Goal: Information Seeking & Learning: Check status

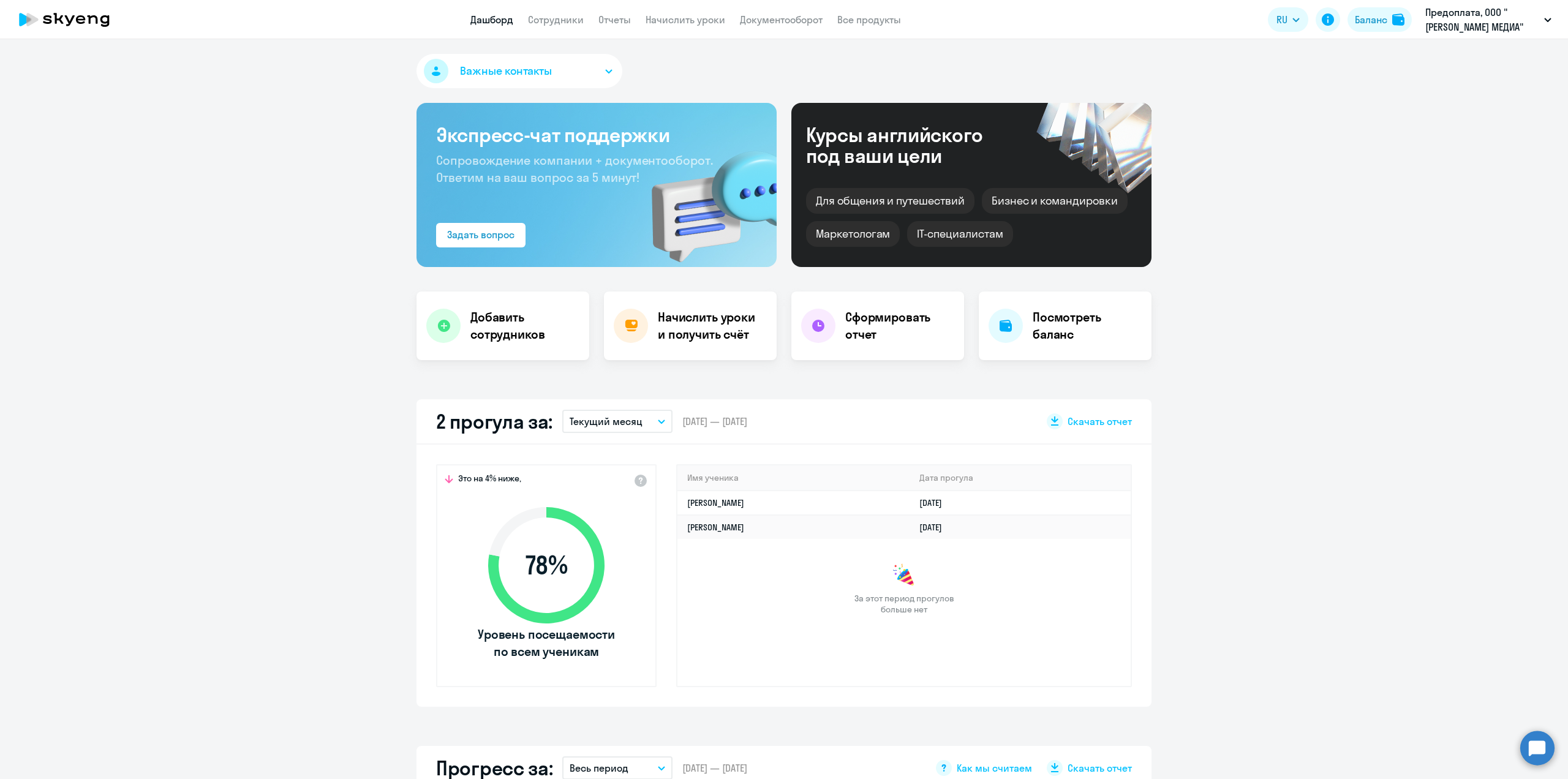
select select "30"
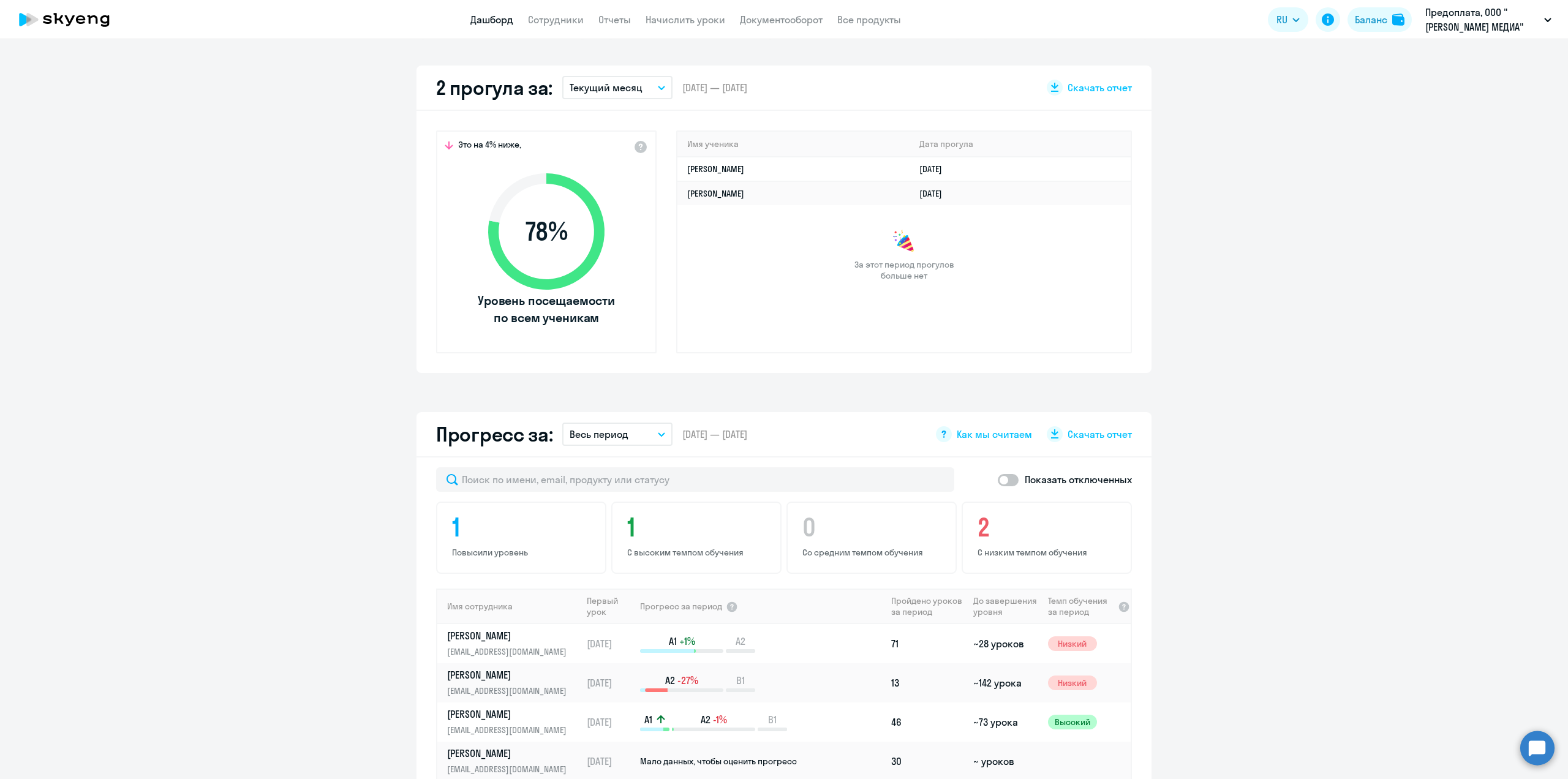
scroll to position [568, 0]
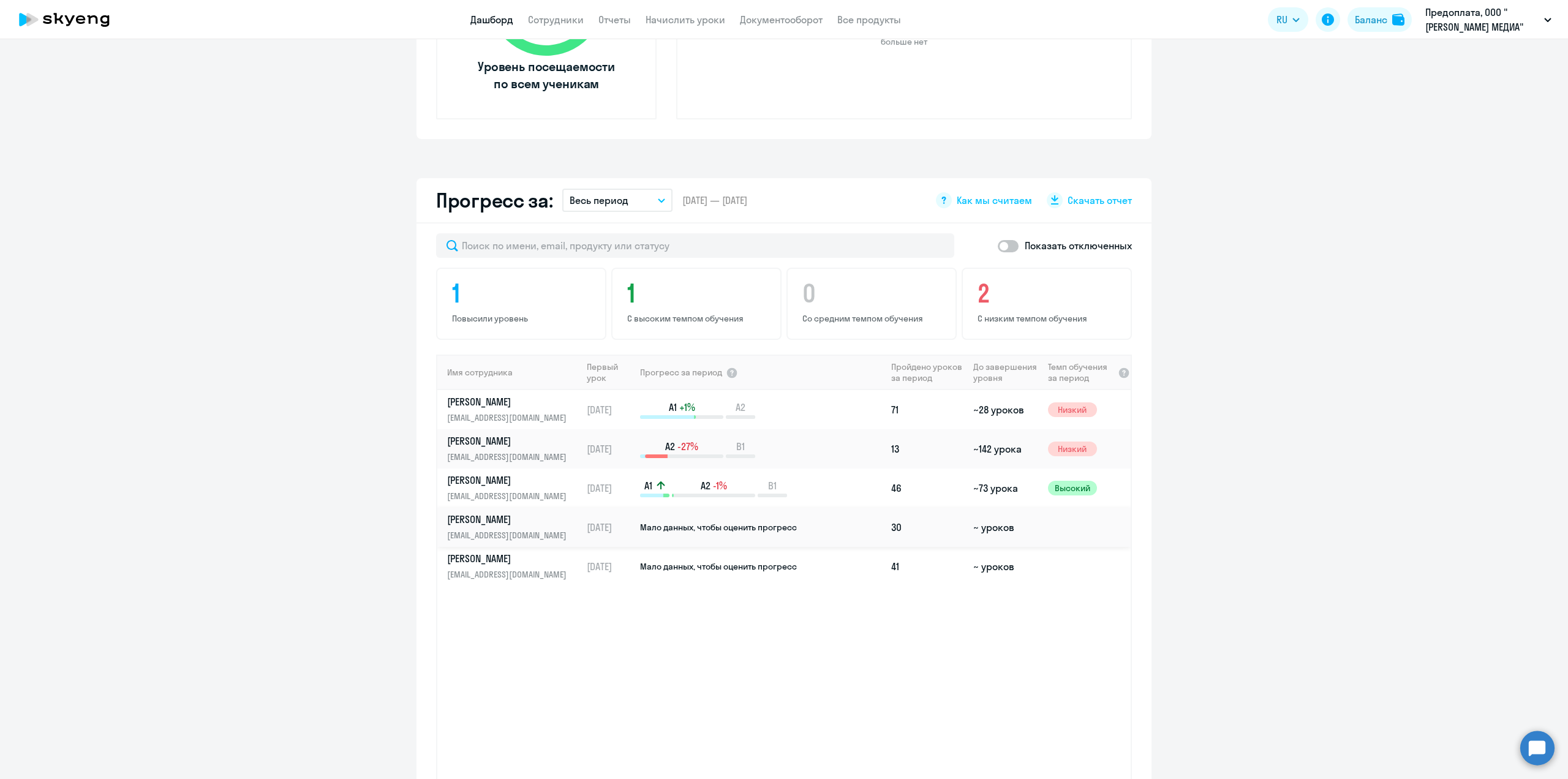
click at [512, 515] on p "[PERSON_NAME]" at bounding box center [510, 519] width 126 height 14
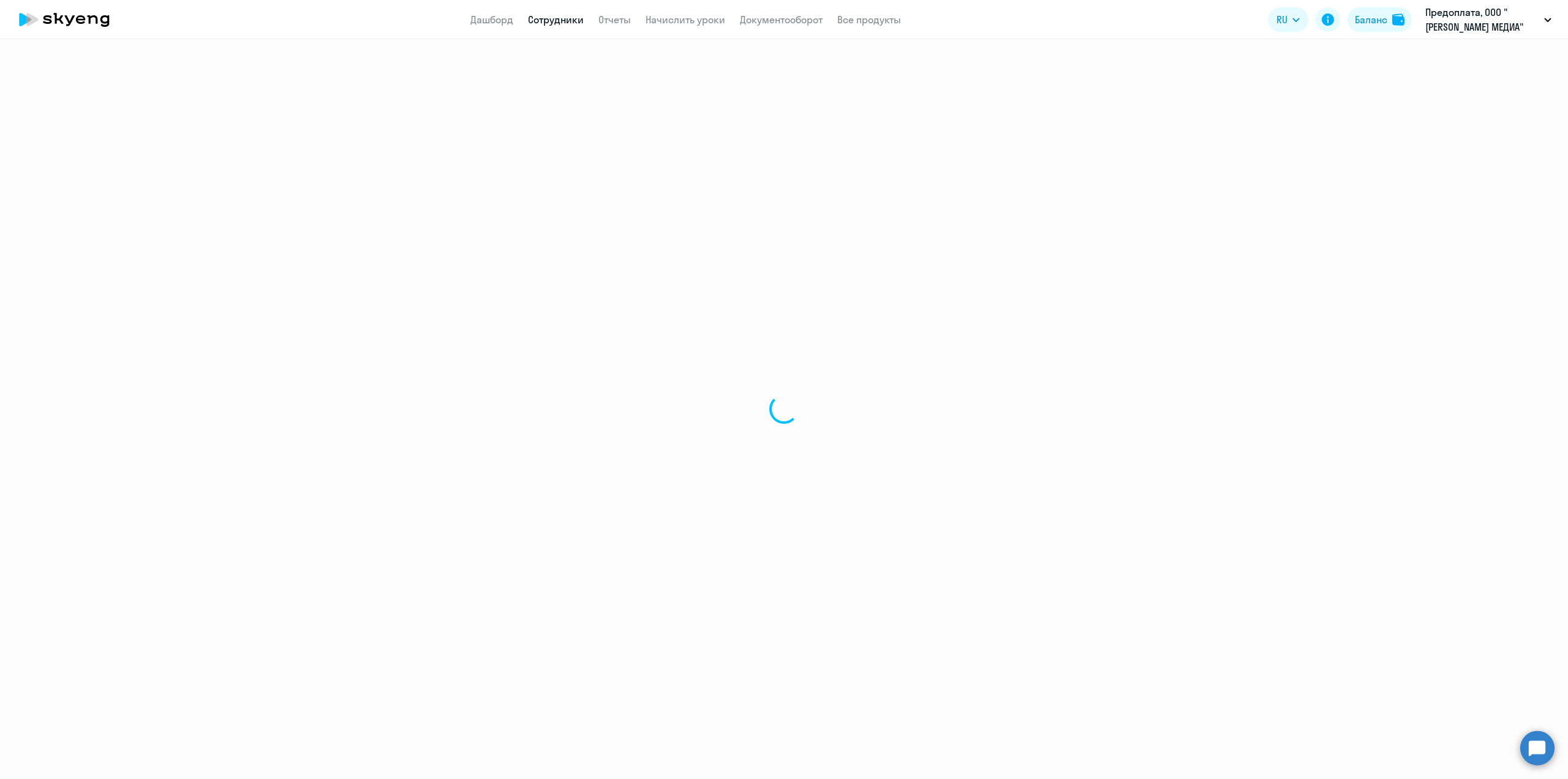
select select "english"
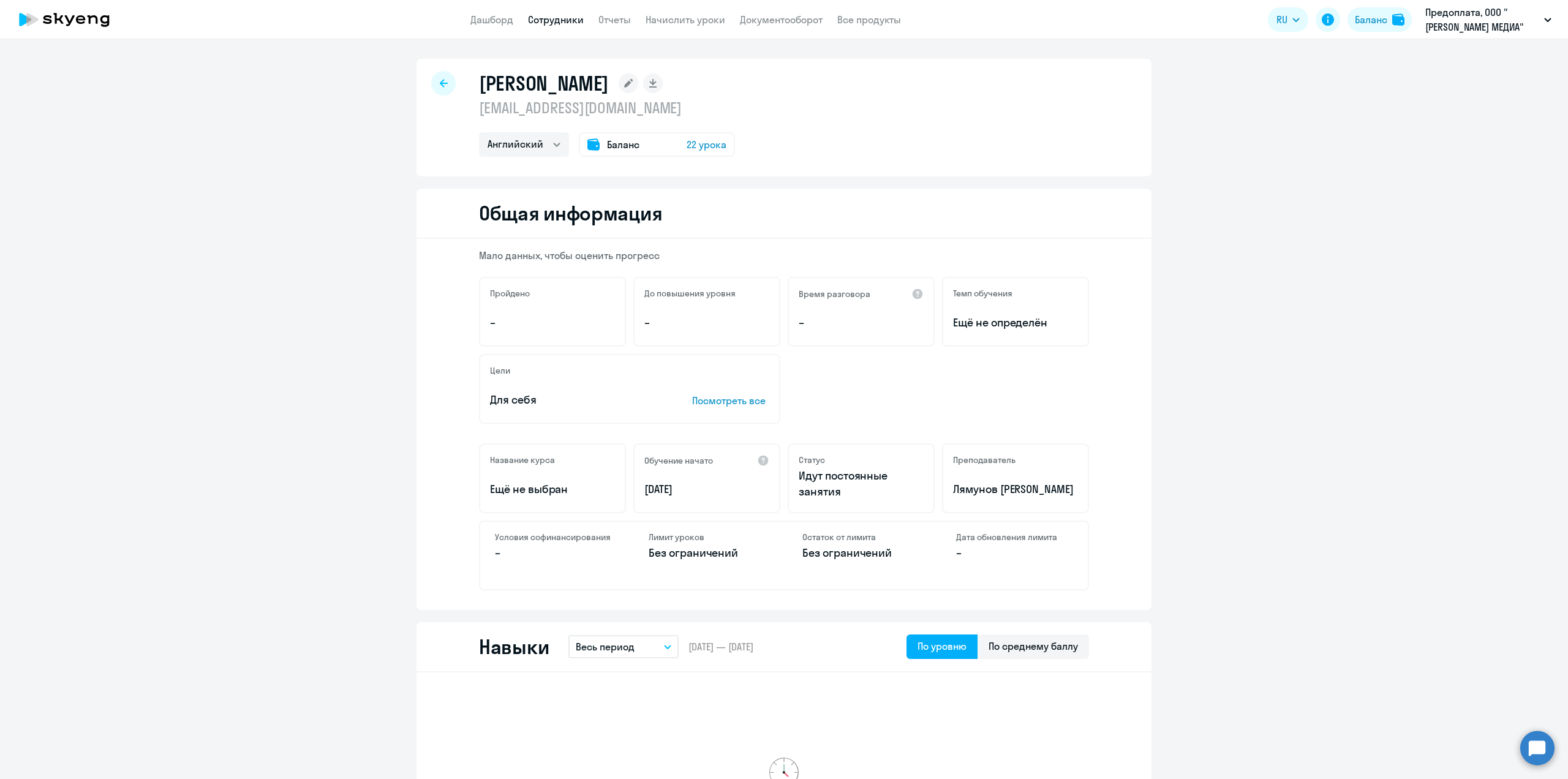
click at [446, 78] on div at bounding box center [443, 83] width 24 height 24
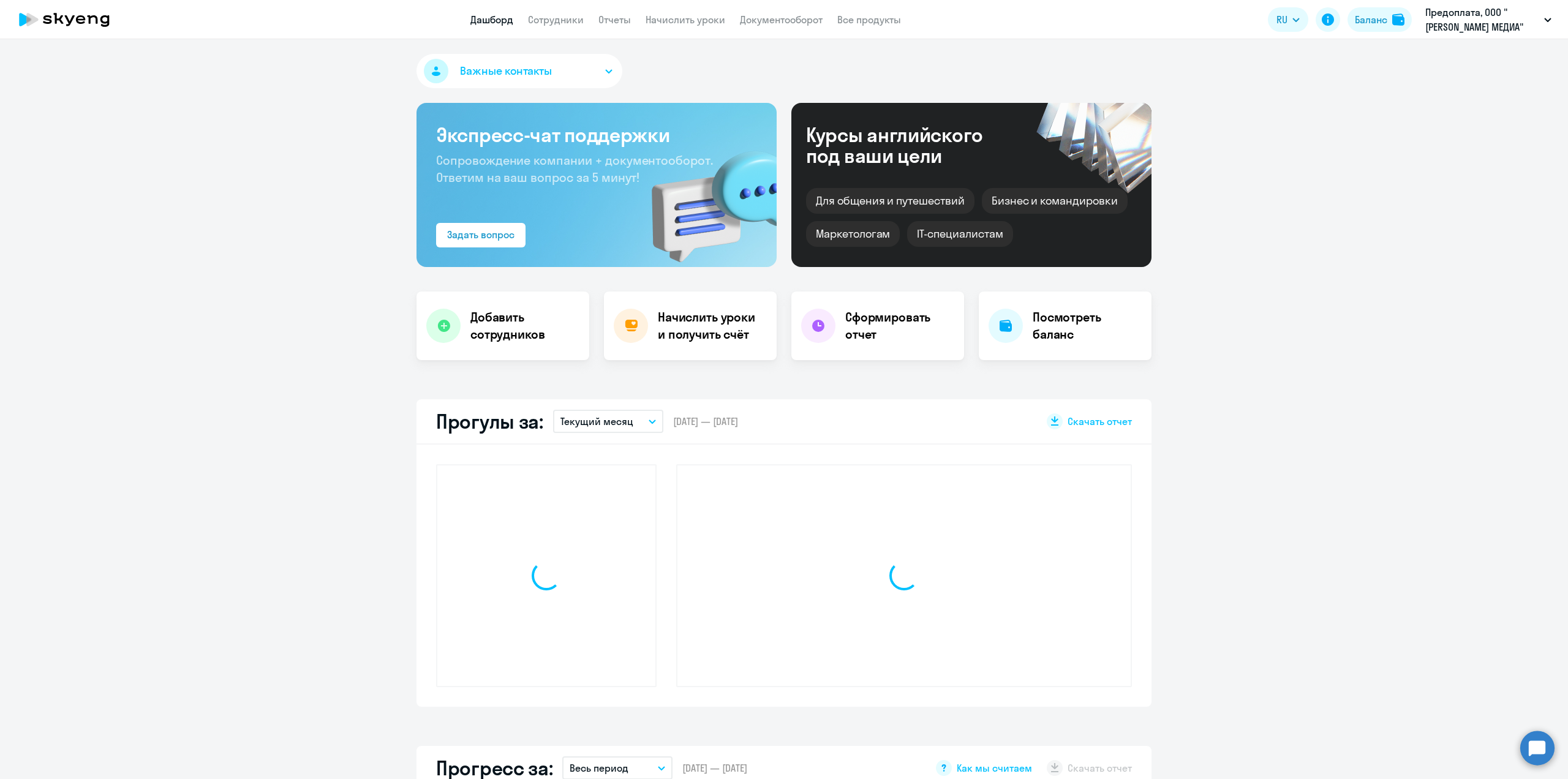
select select "30"
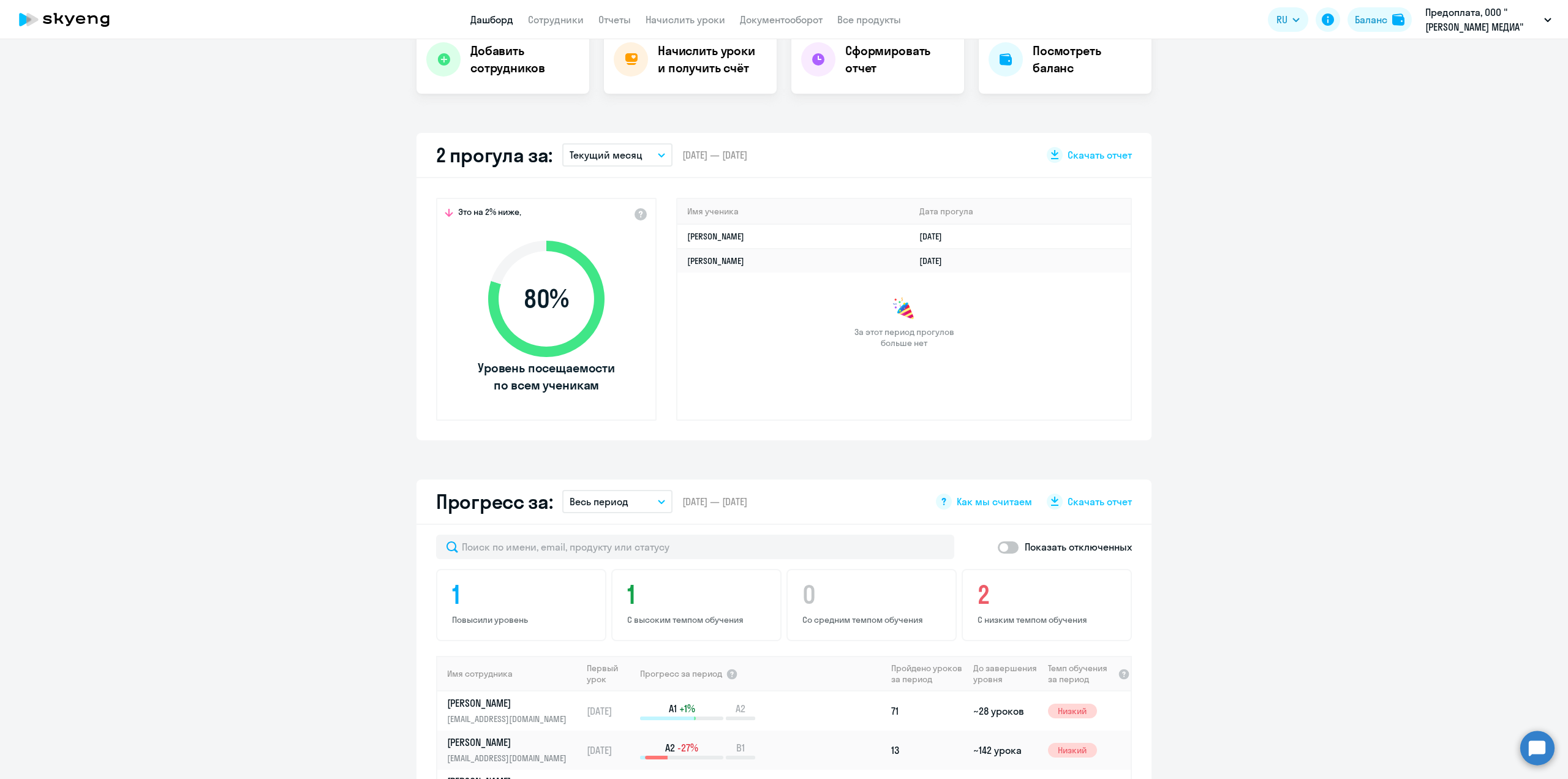
scroll to position [503, 0]
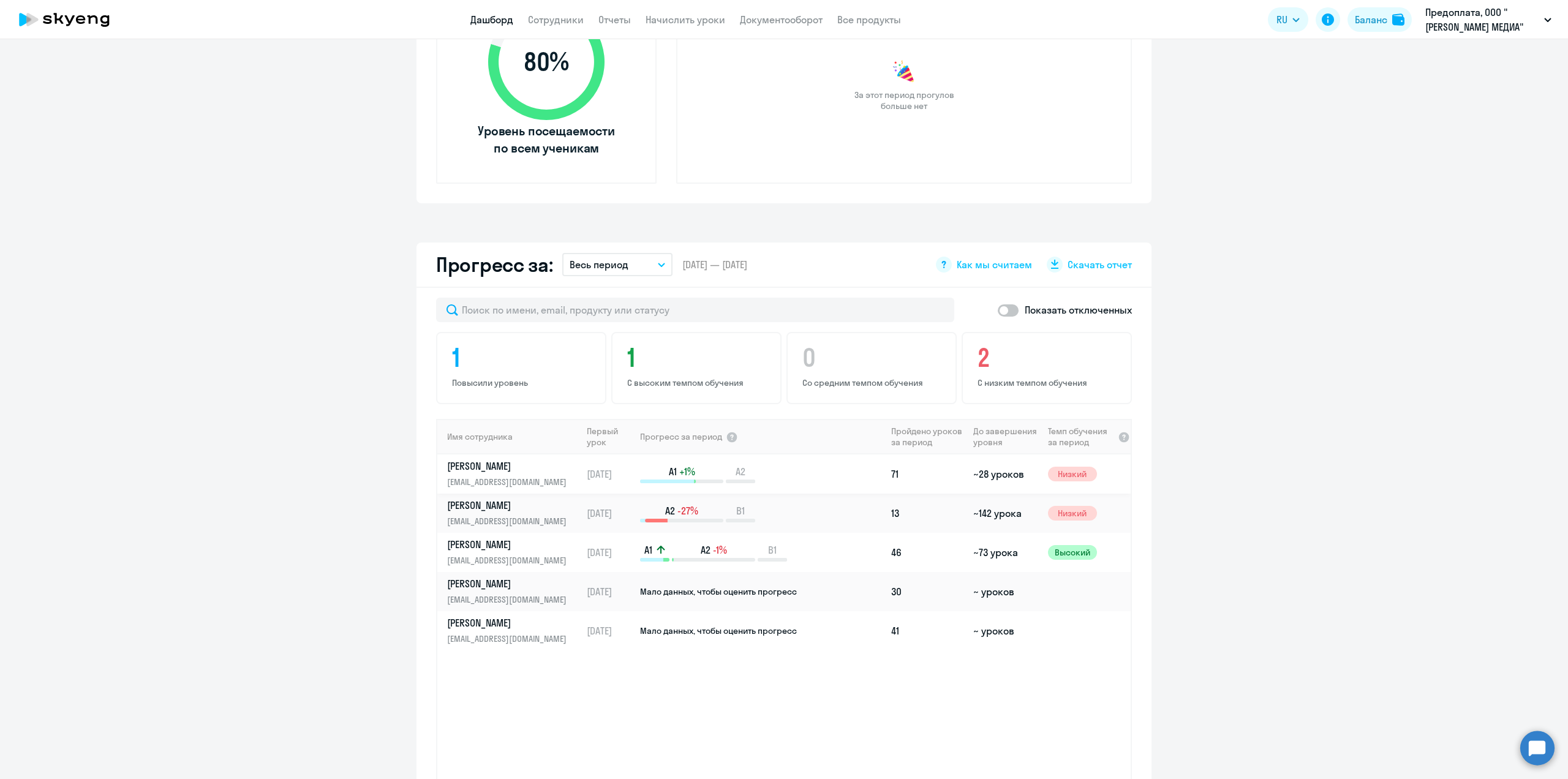
click at [519, 465] on p "[PERSON_NAME]" at bounding box center [510, 466] width 126 height 14
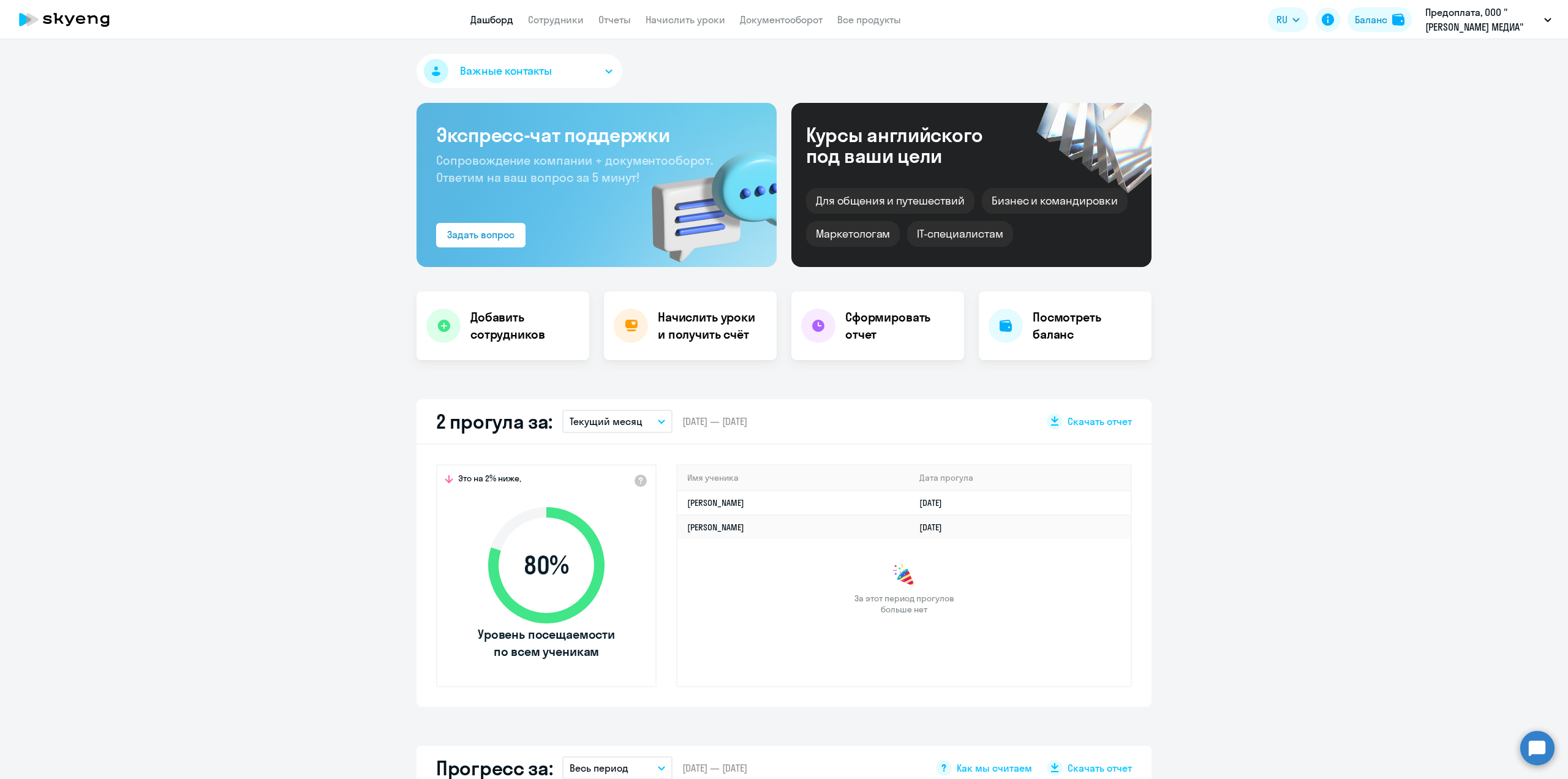
select select "english"
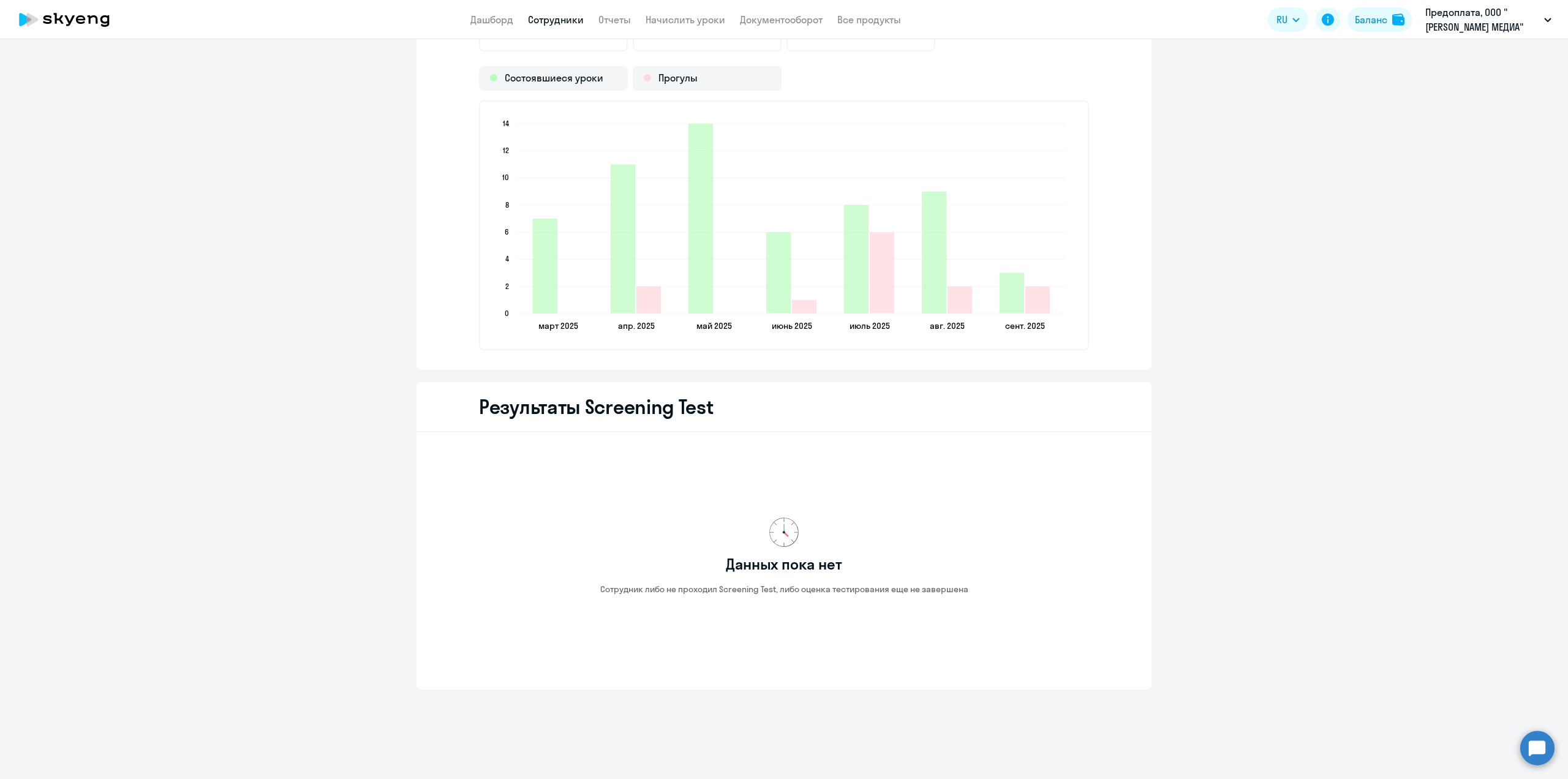
scroll to position [1224, 0]
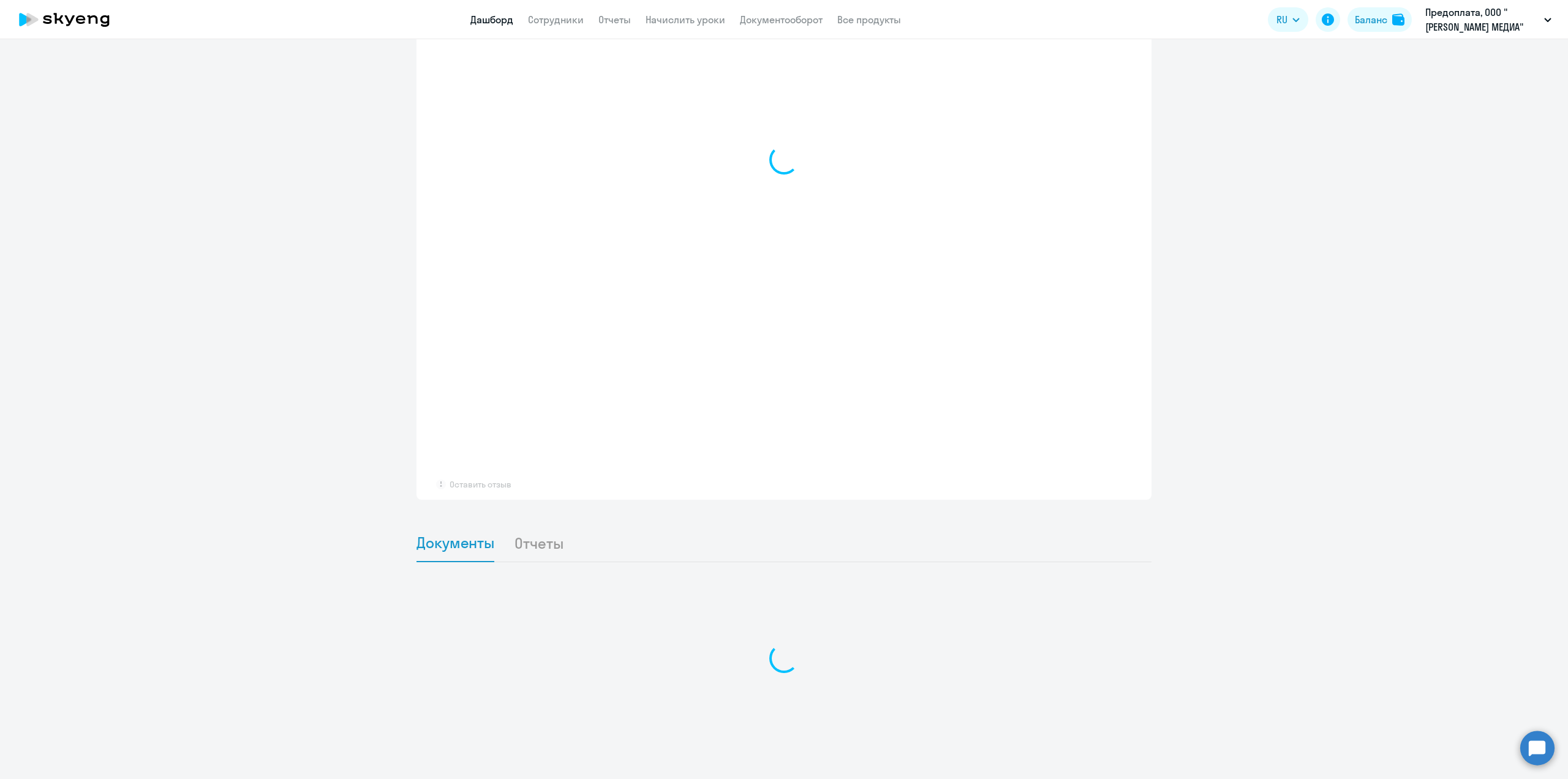
scroll to position [902, 0]
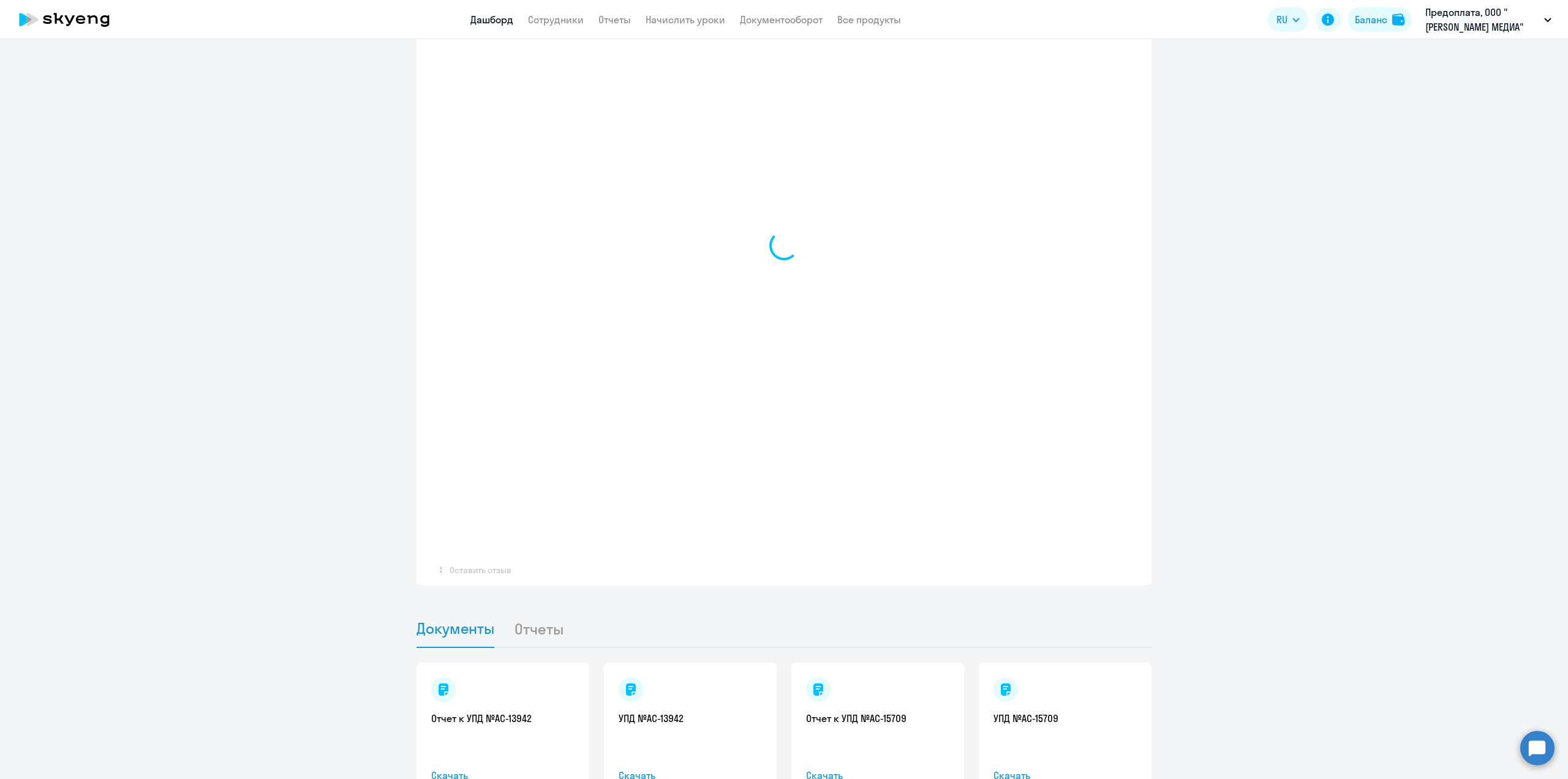
select select "30"
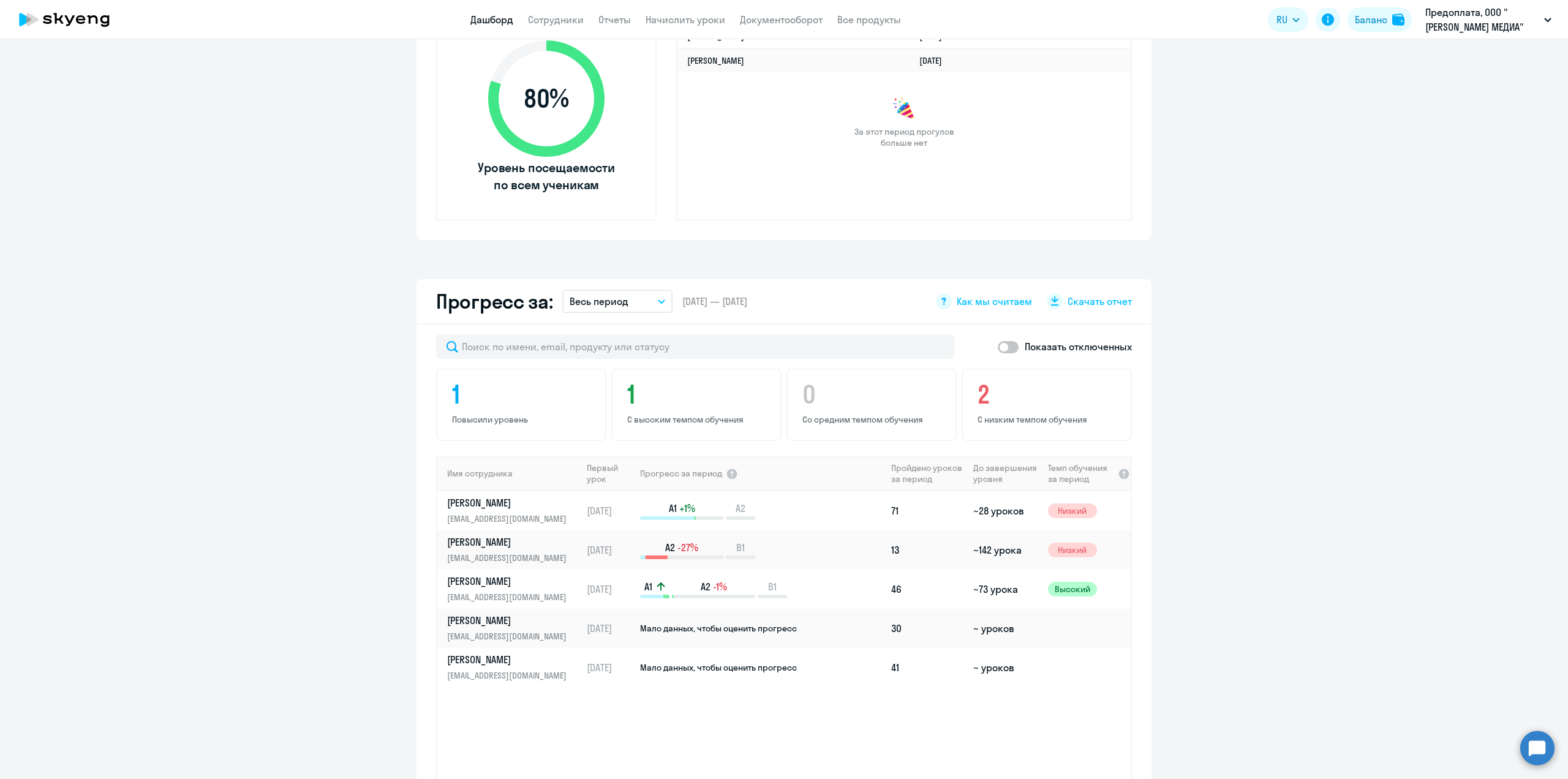
scroll to position [537, 0]
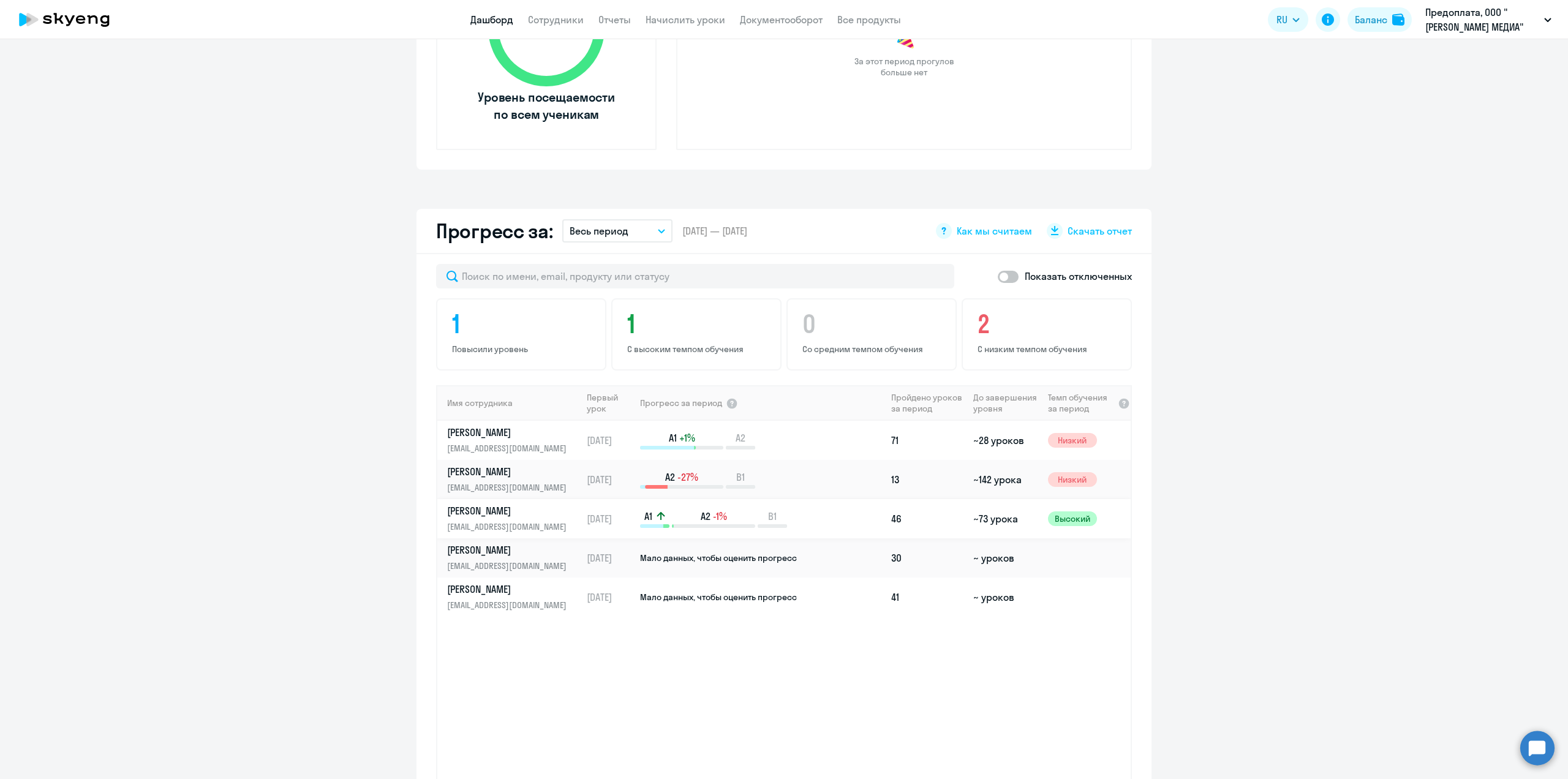
click at [496, 511] on p "[PERSON_NAME]" at bounding box center [510, 511] width 126 height 14
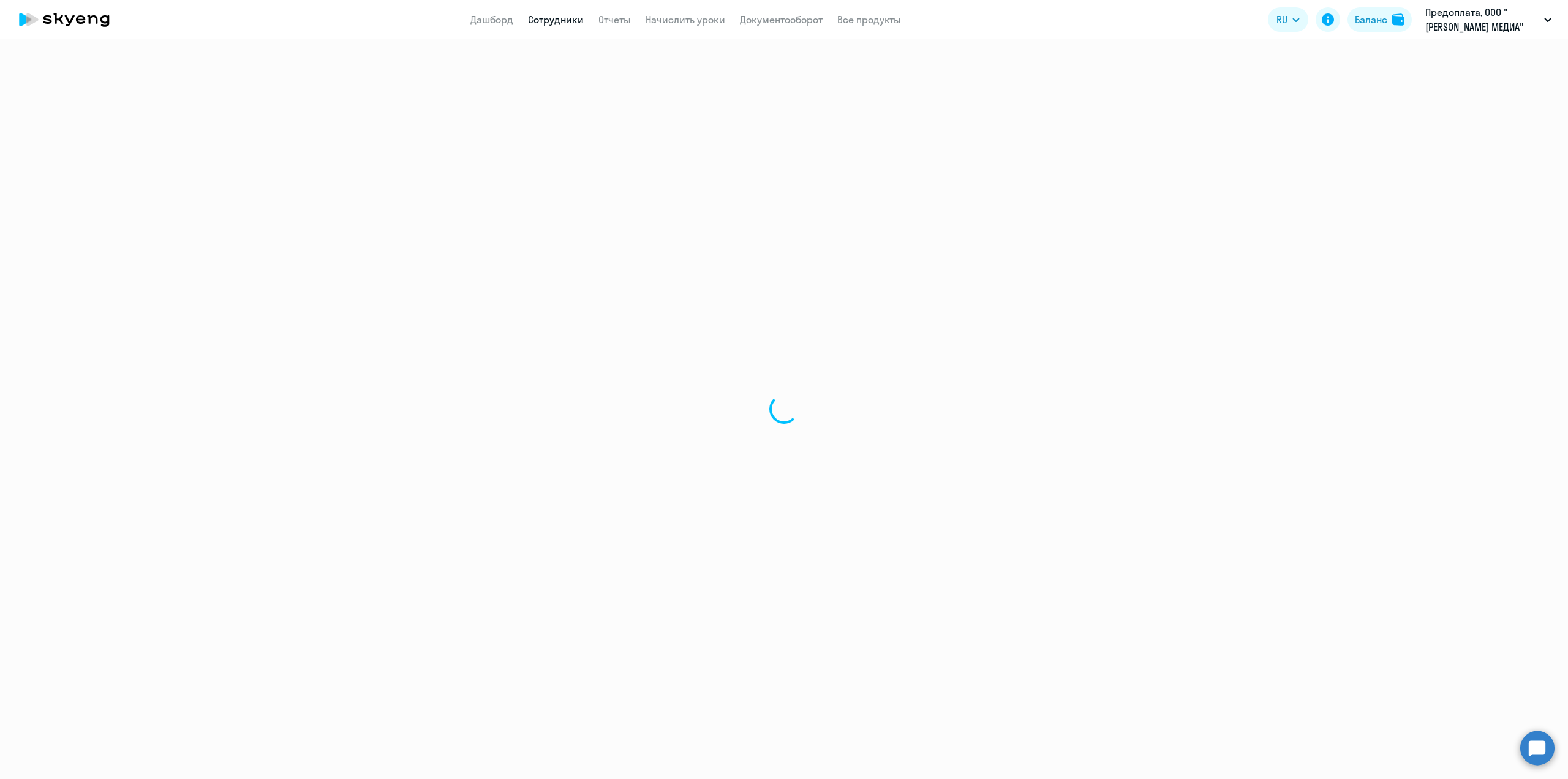
select select "english"
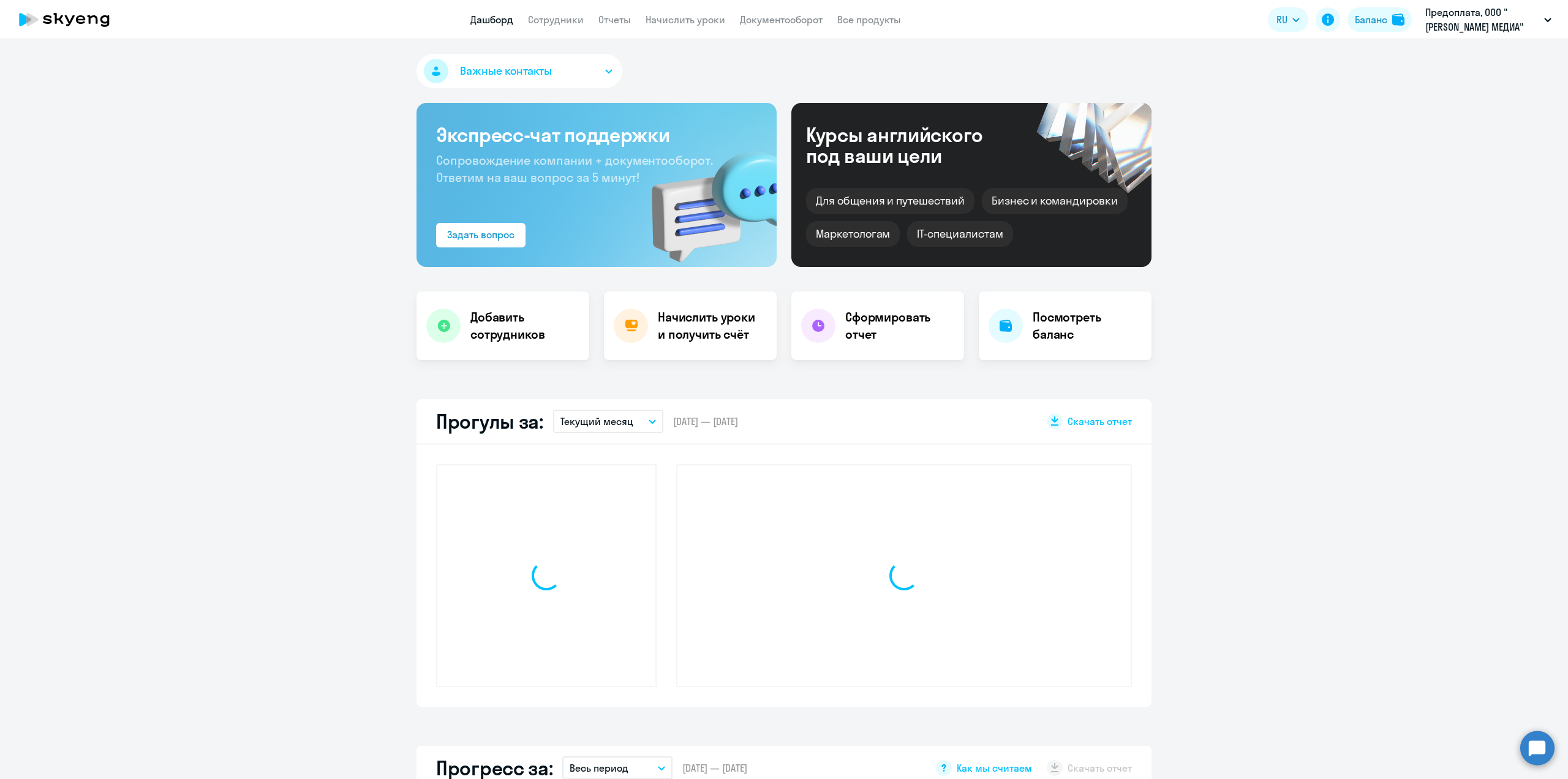
select select "30"
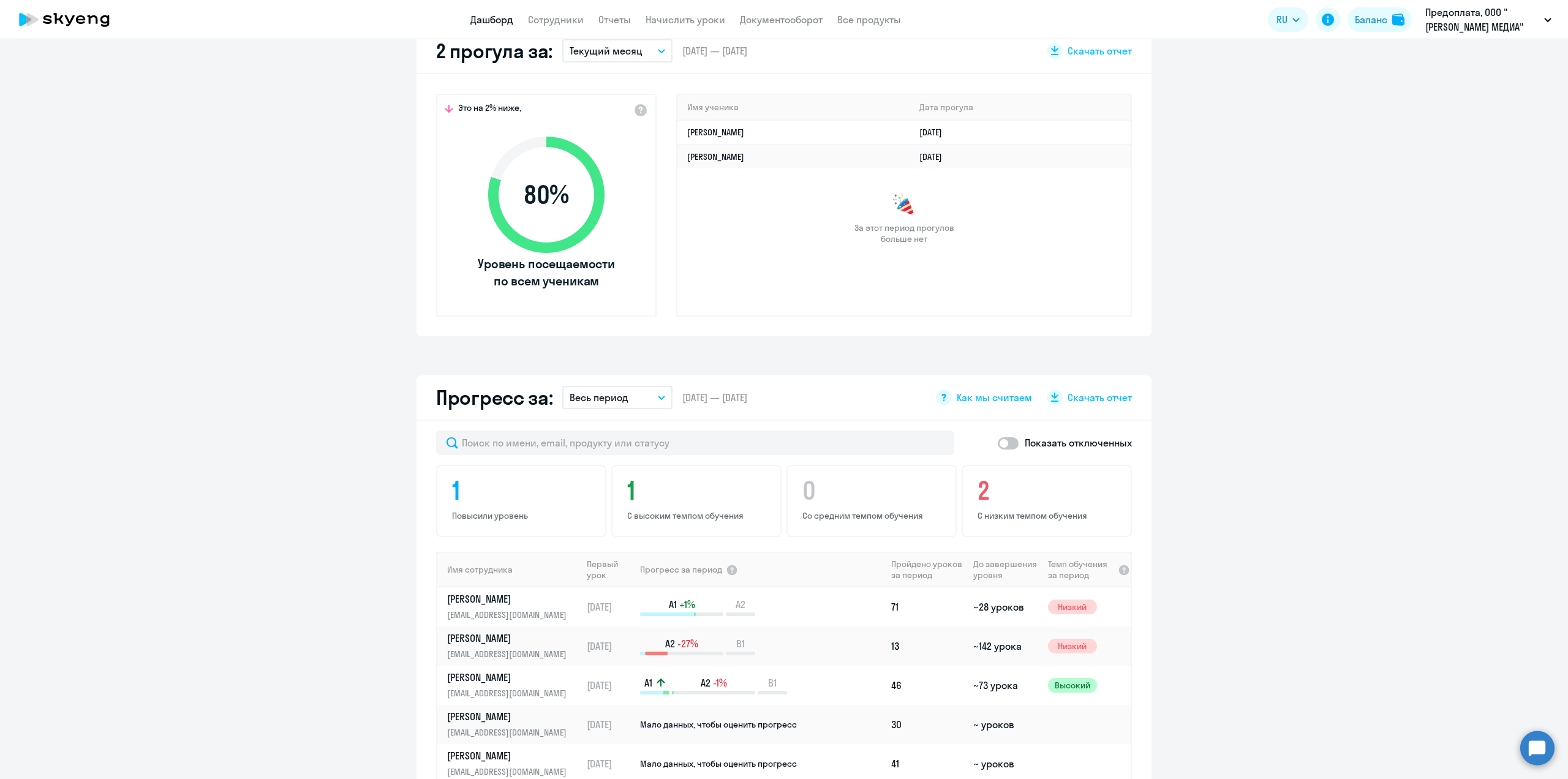
scroll to position [679, 0]
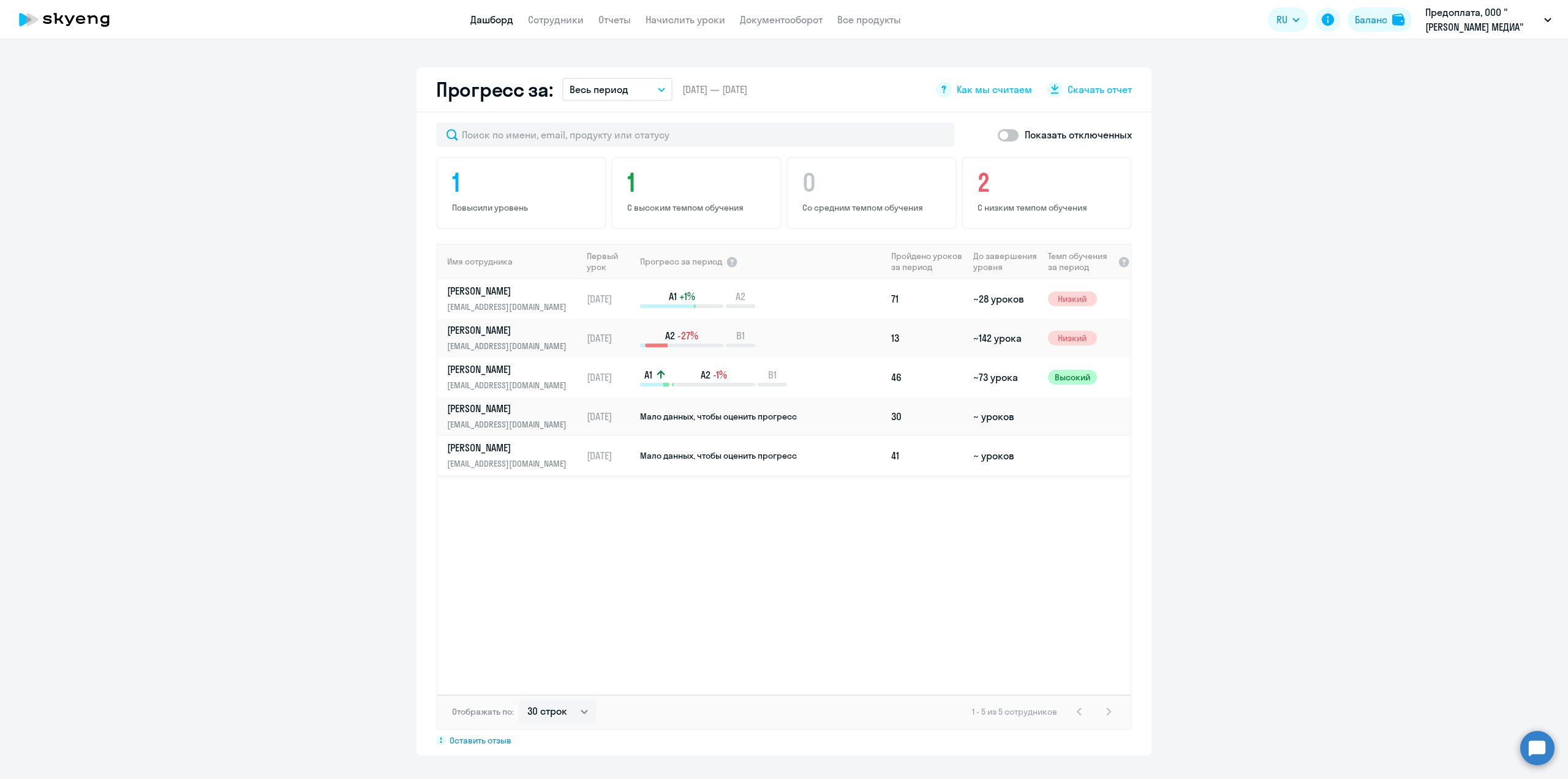
click at [487, 444] on p "[PERSON_NAME]" at bounding box center [510, 448] width 126 height 14
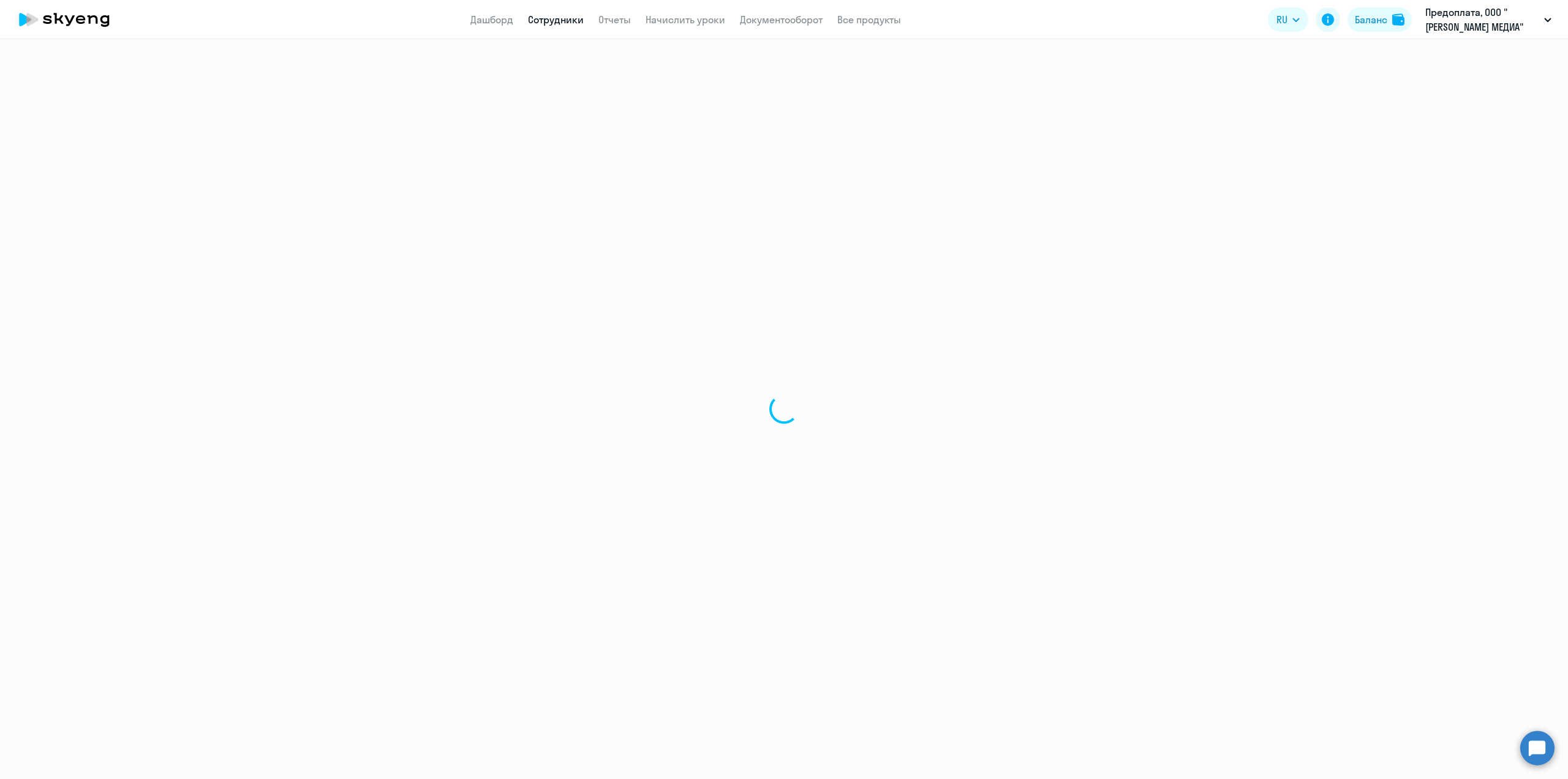
select select "english"
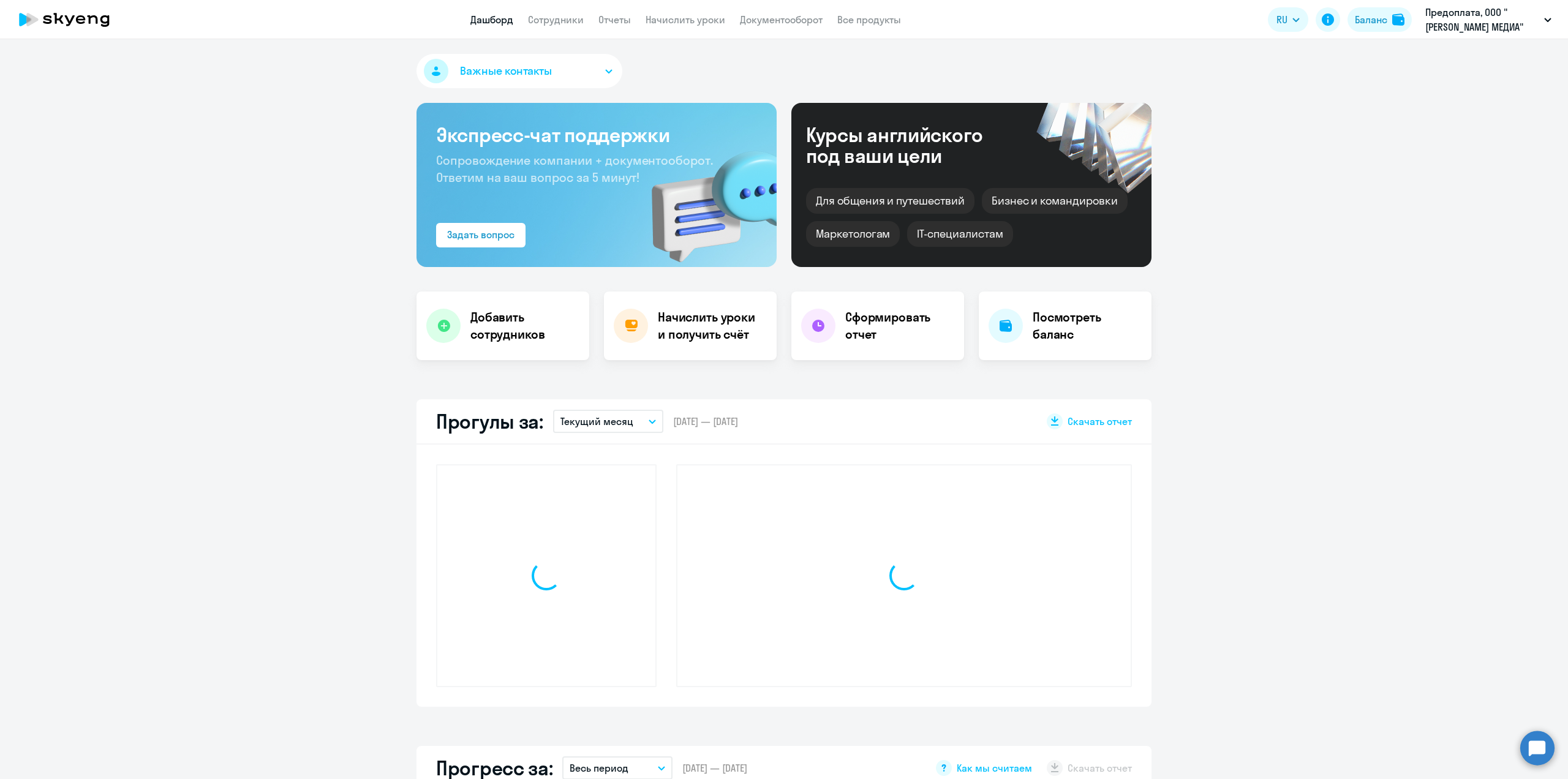
select select "30"
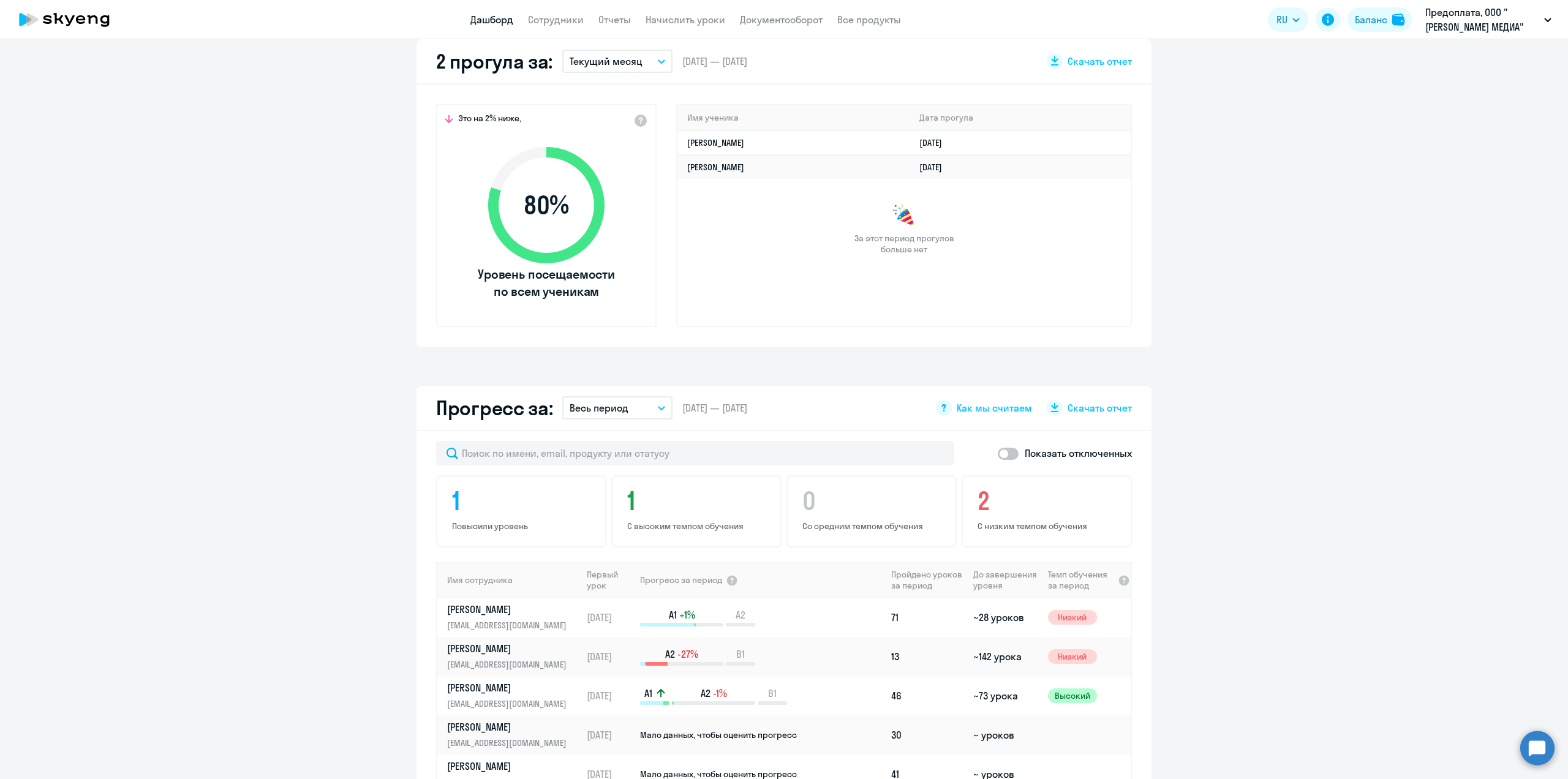
scroll to position [651, 0]
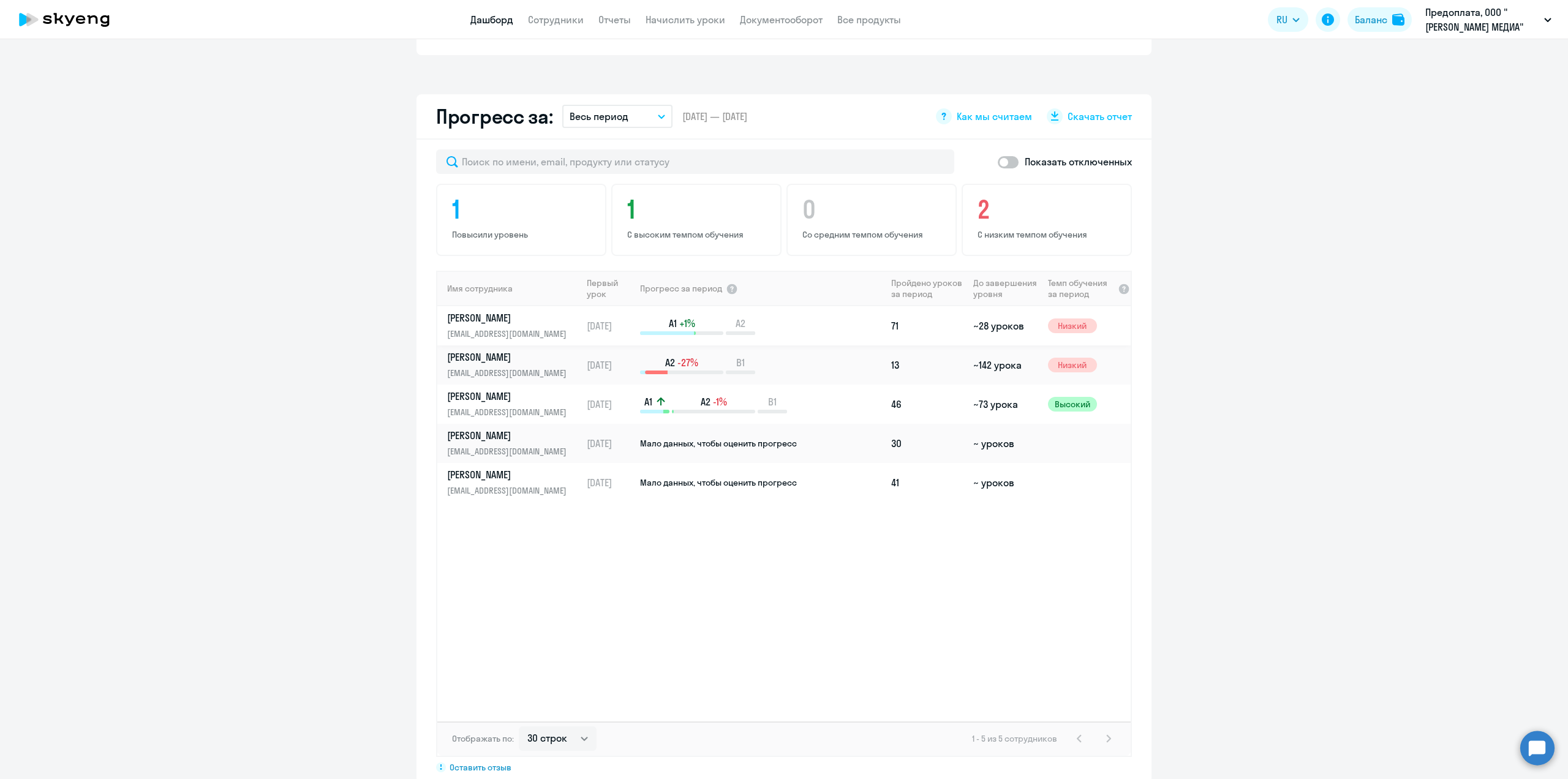
click at [502, 314] on p "[PERSON_NAME]" at bounding box center [510, 318] width 126 height 14
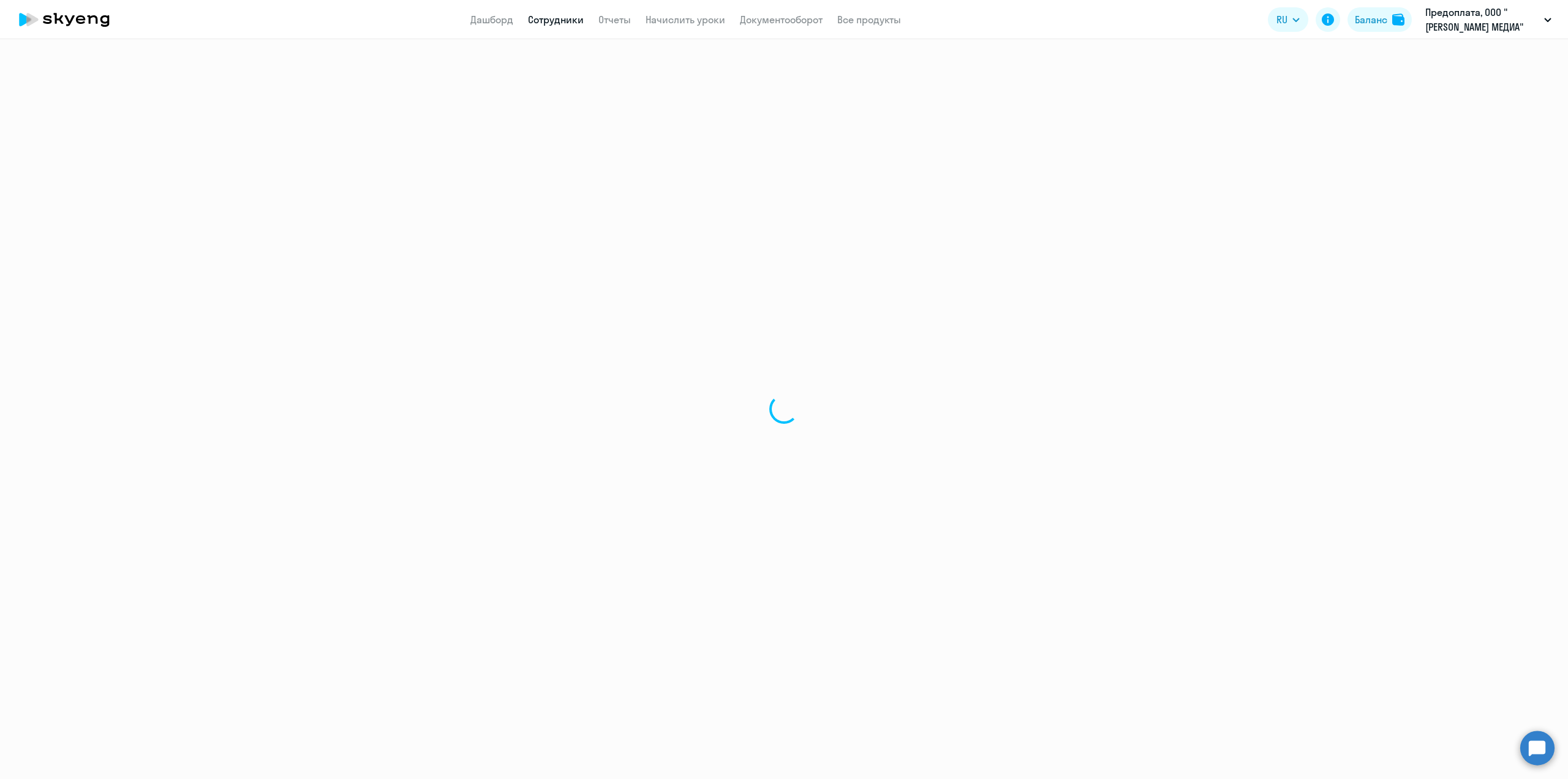
select select "english"
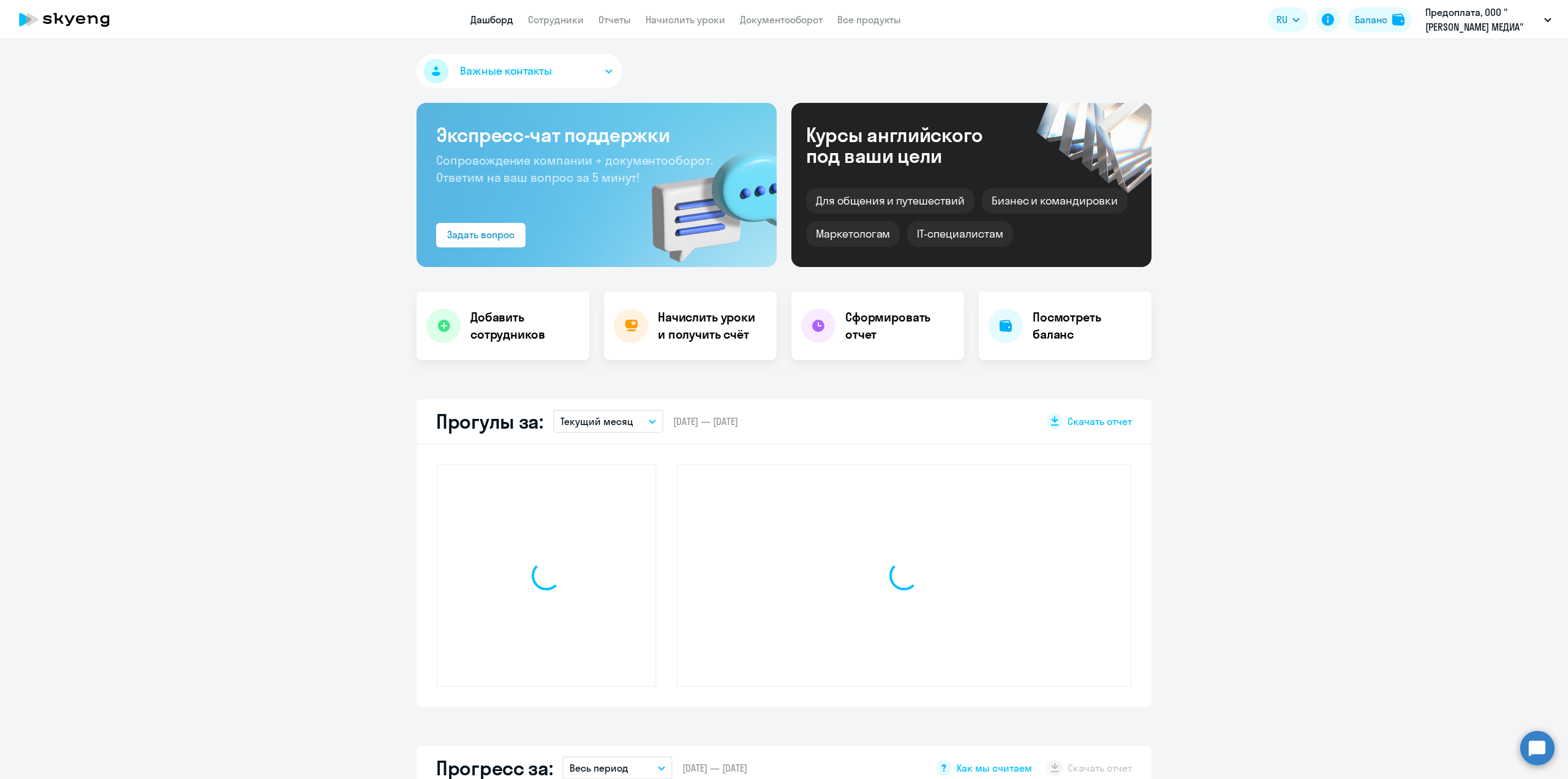
select select "30"
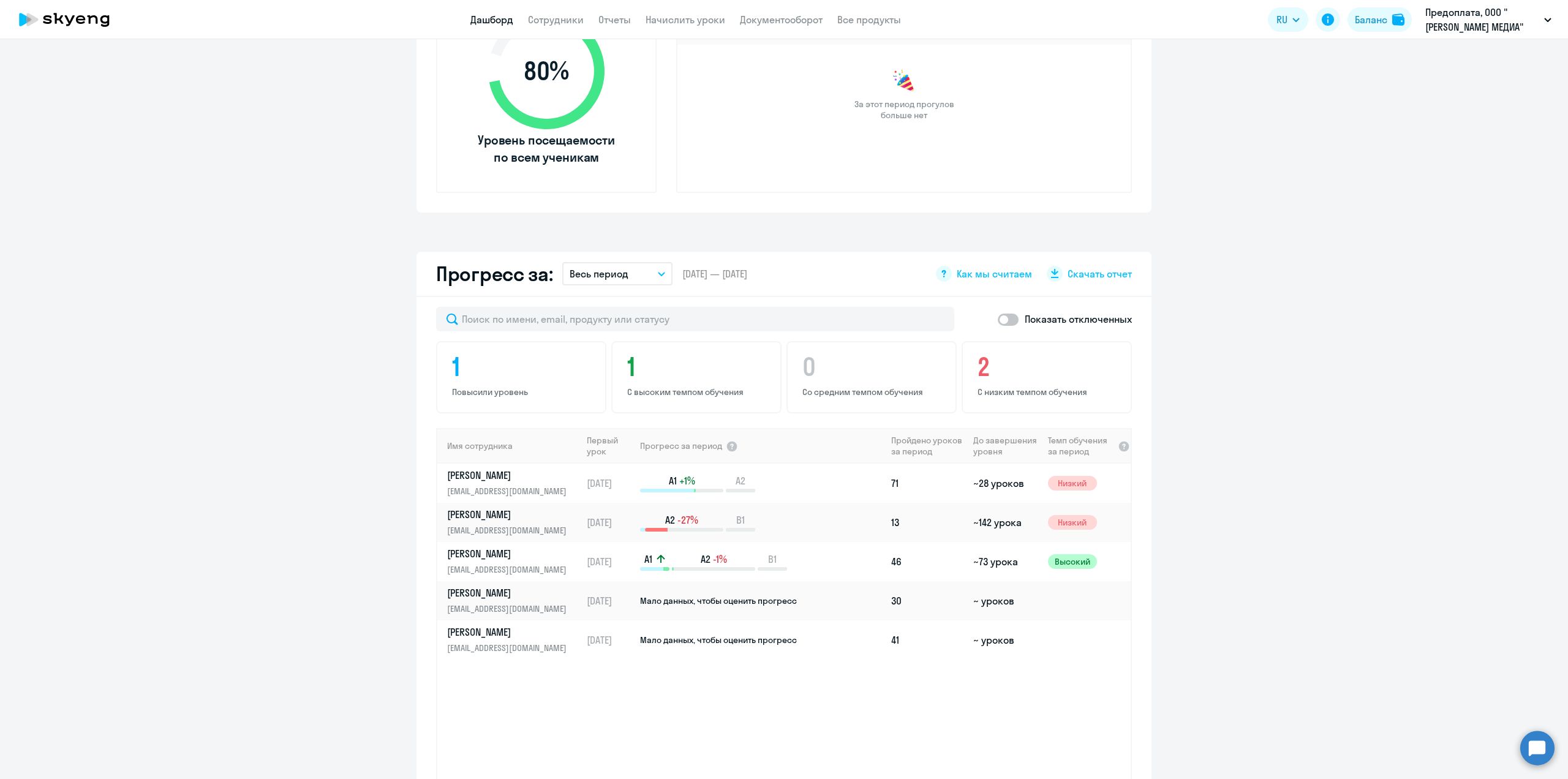
scroll to position [534, 0]
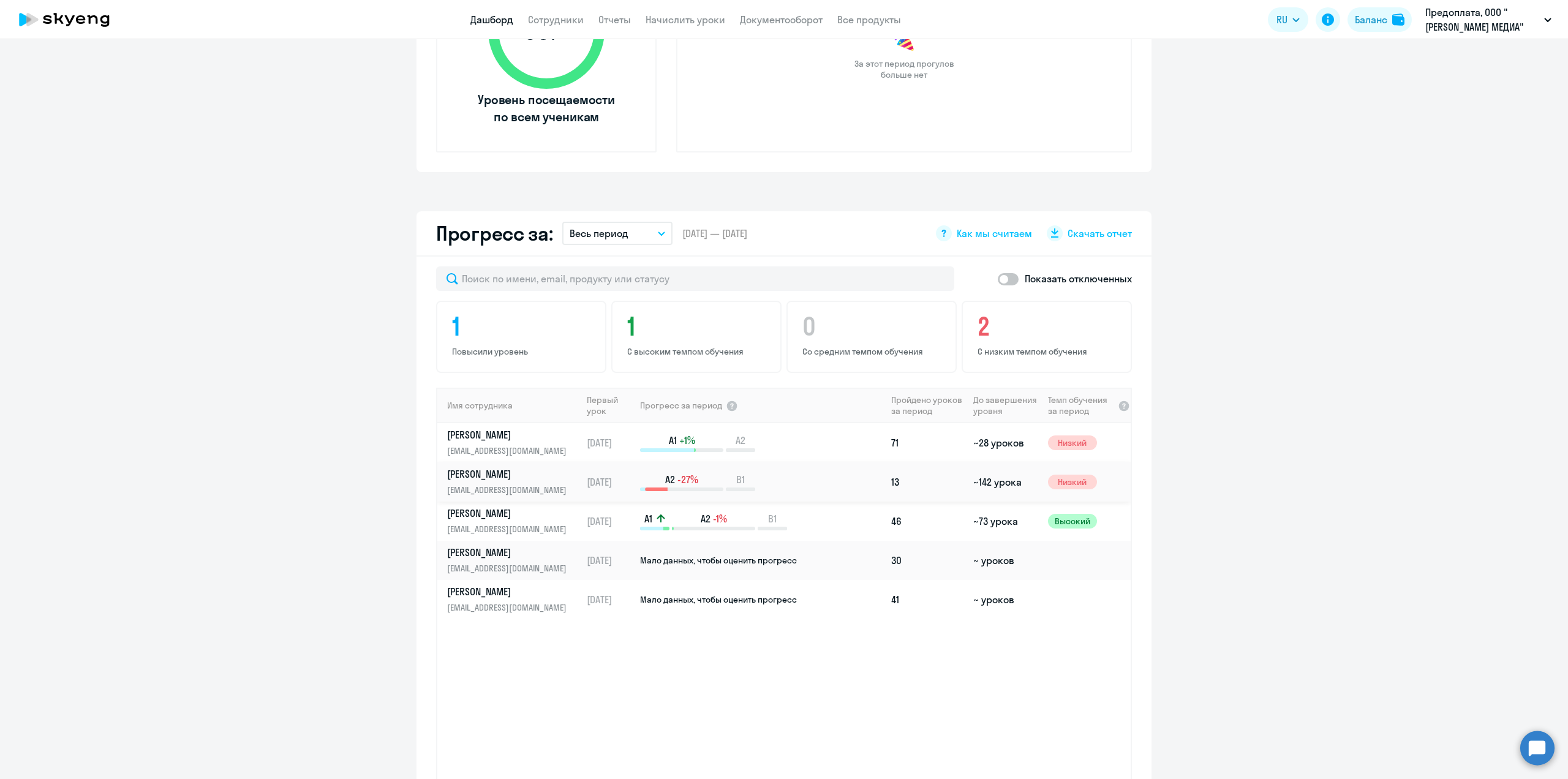
click at [468, 468] on p "[PERSON_NAME]" at bounding box center [510, 474] width 126 height 14
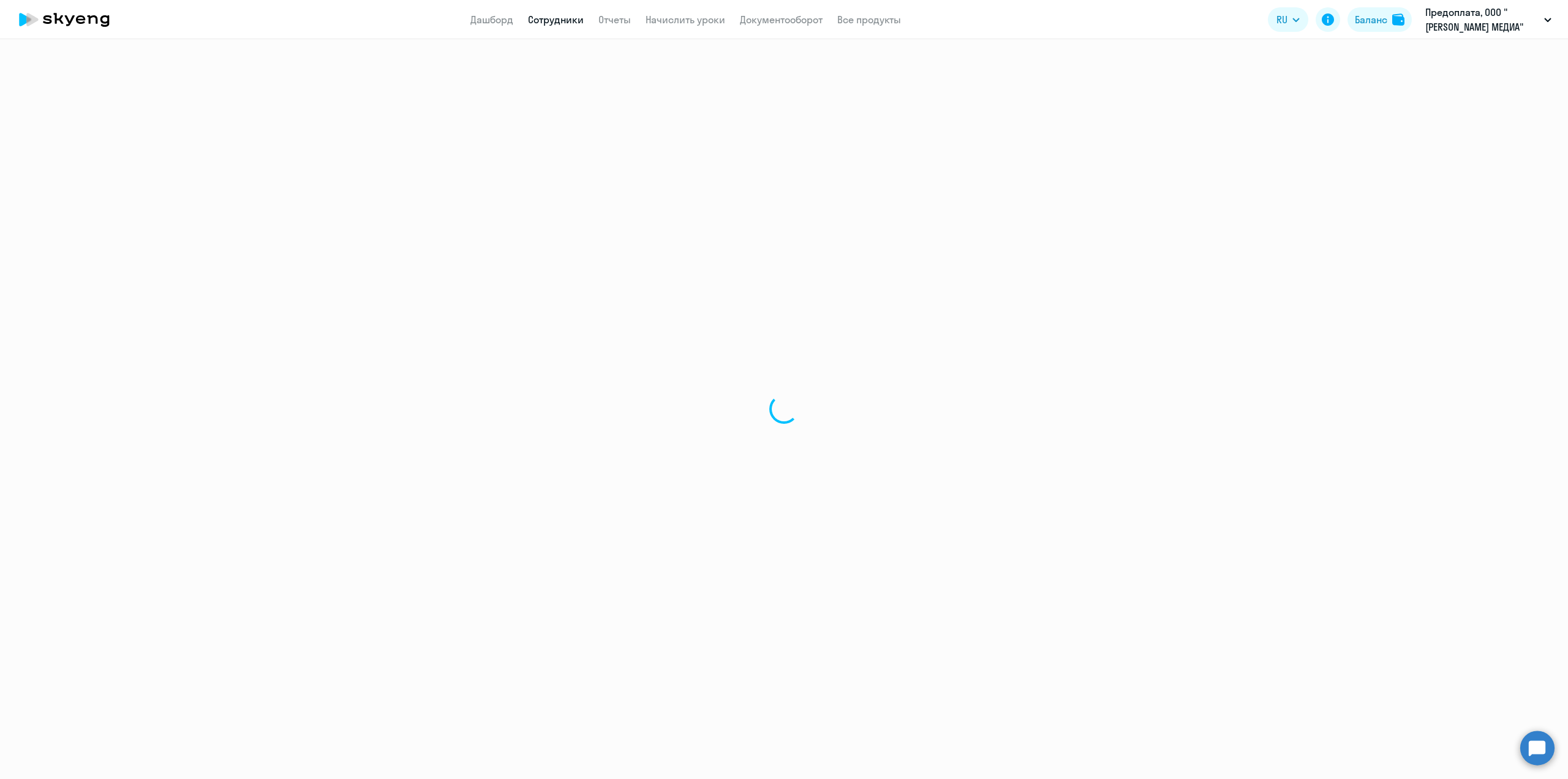
select select "english"
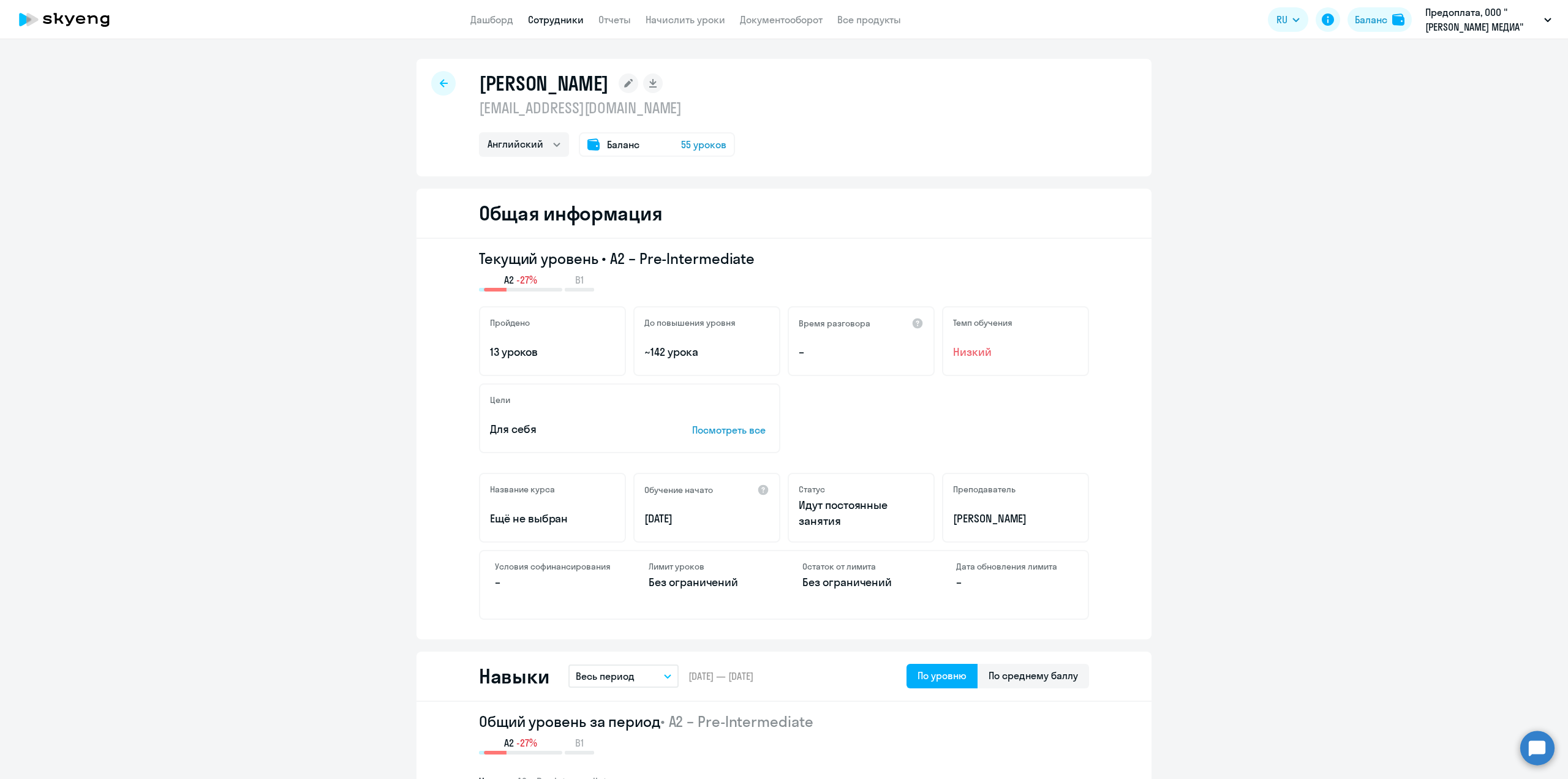
click at [444, 84] on icon at bounding box center [443, 83] width 8 height 8
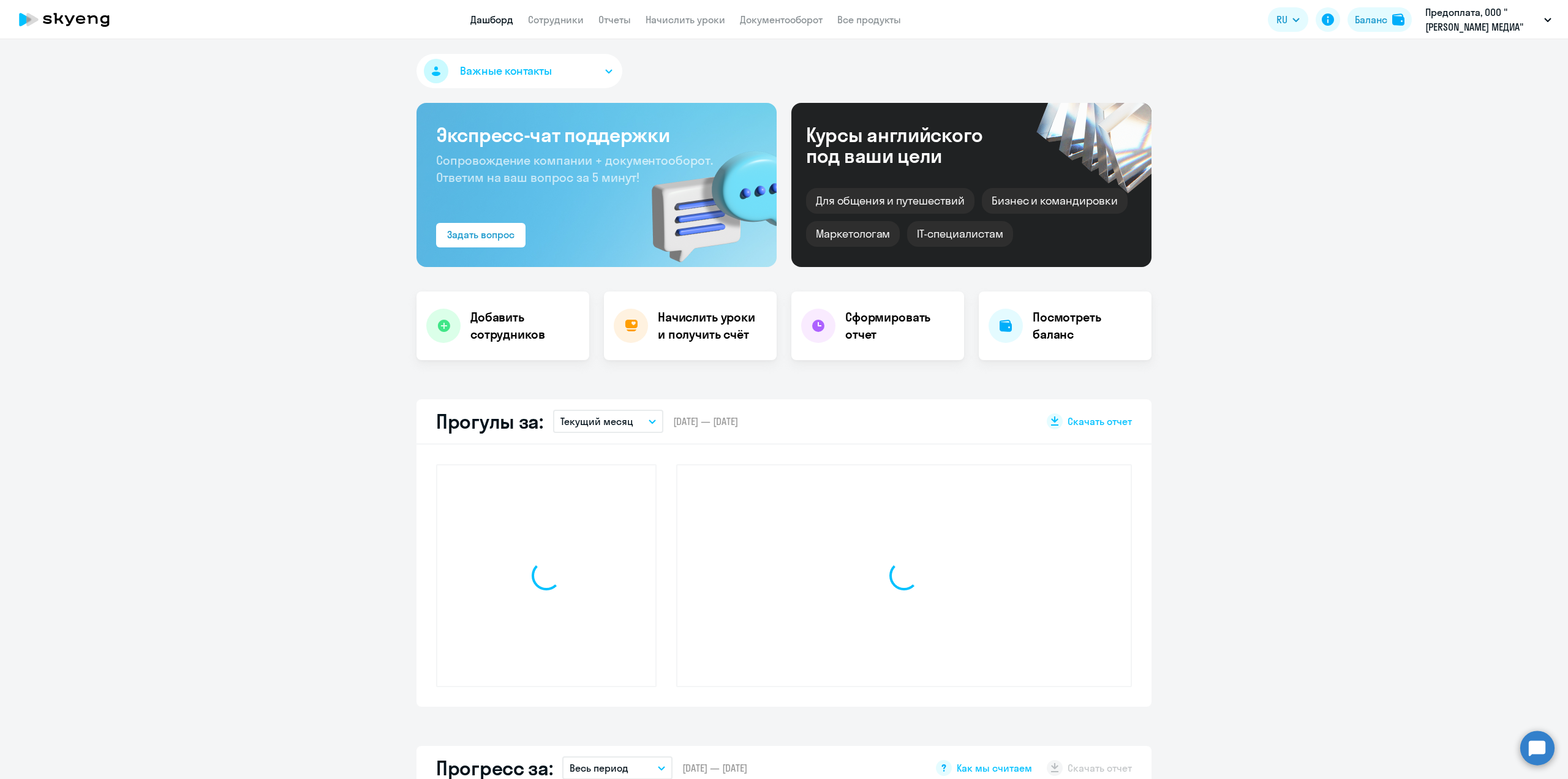
select select "30"
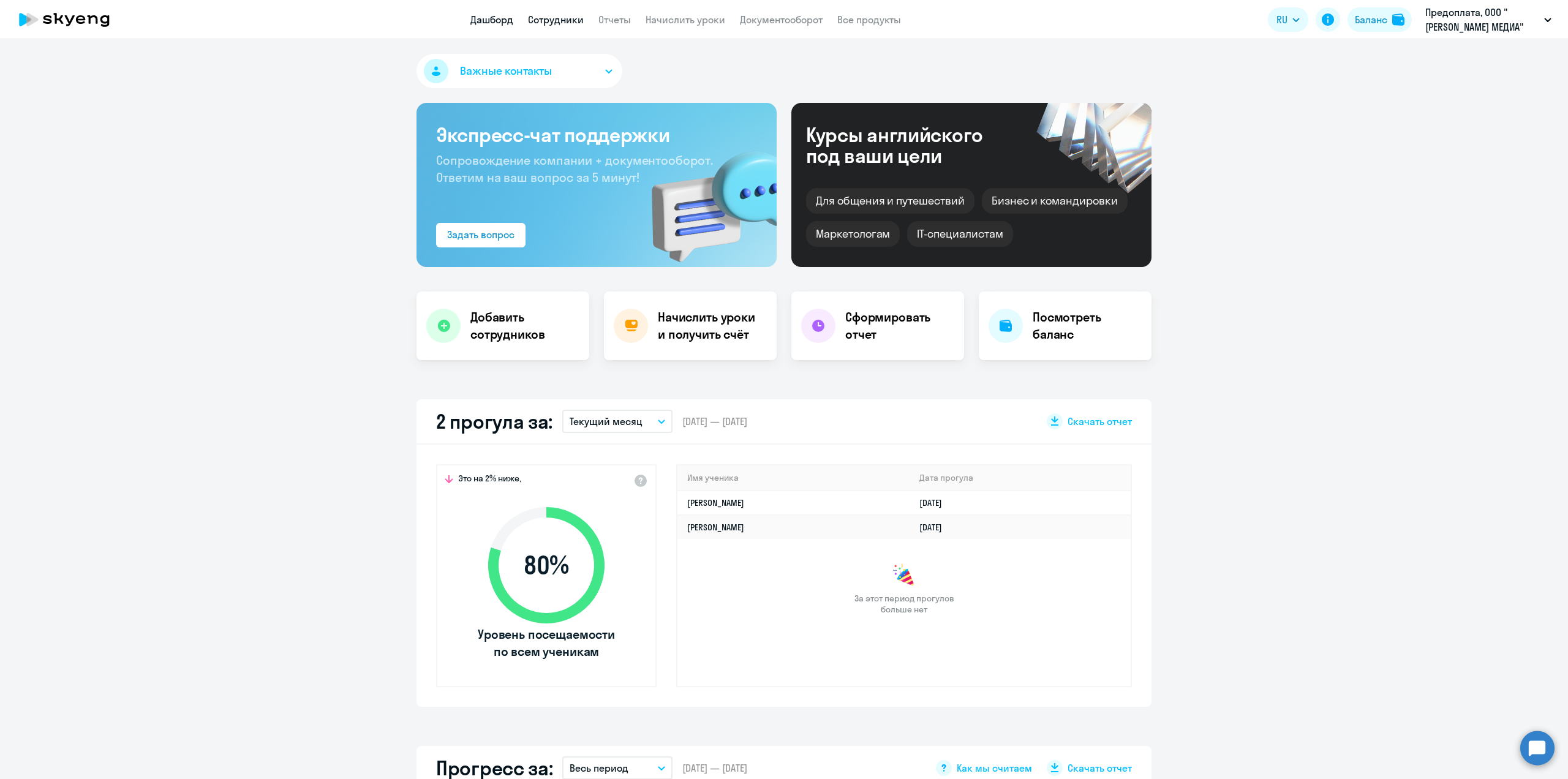
click at [576, 24] on link "Сотрудники" at bounding box center [555, 20] width 56 height 12
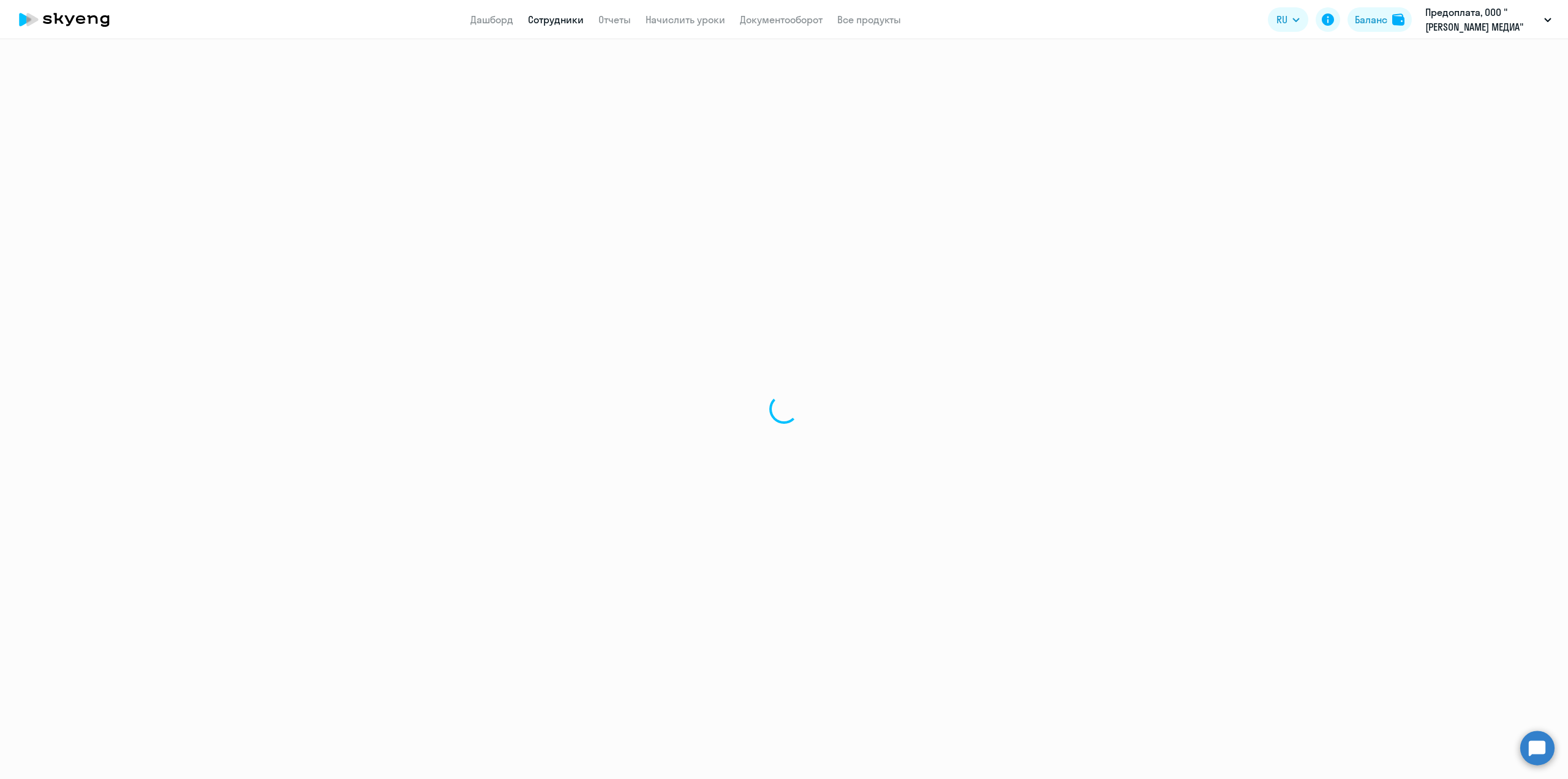
select select "30"
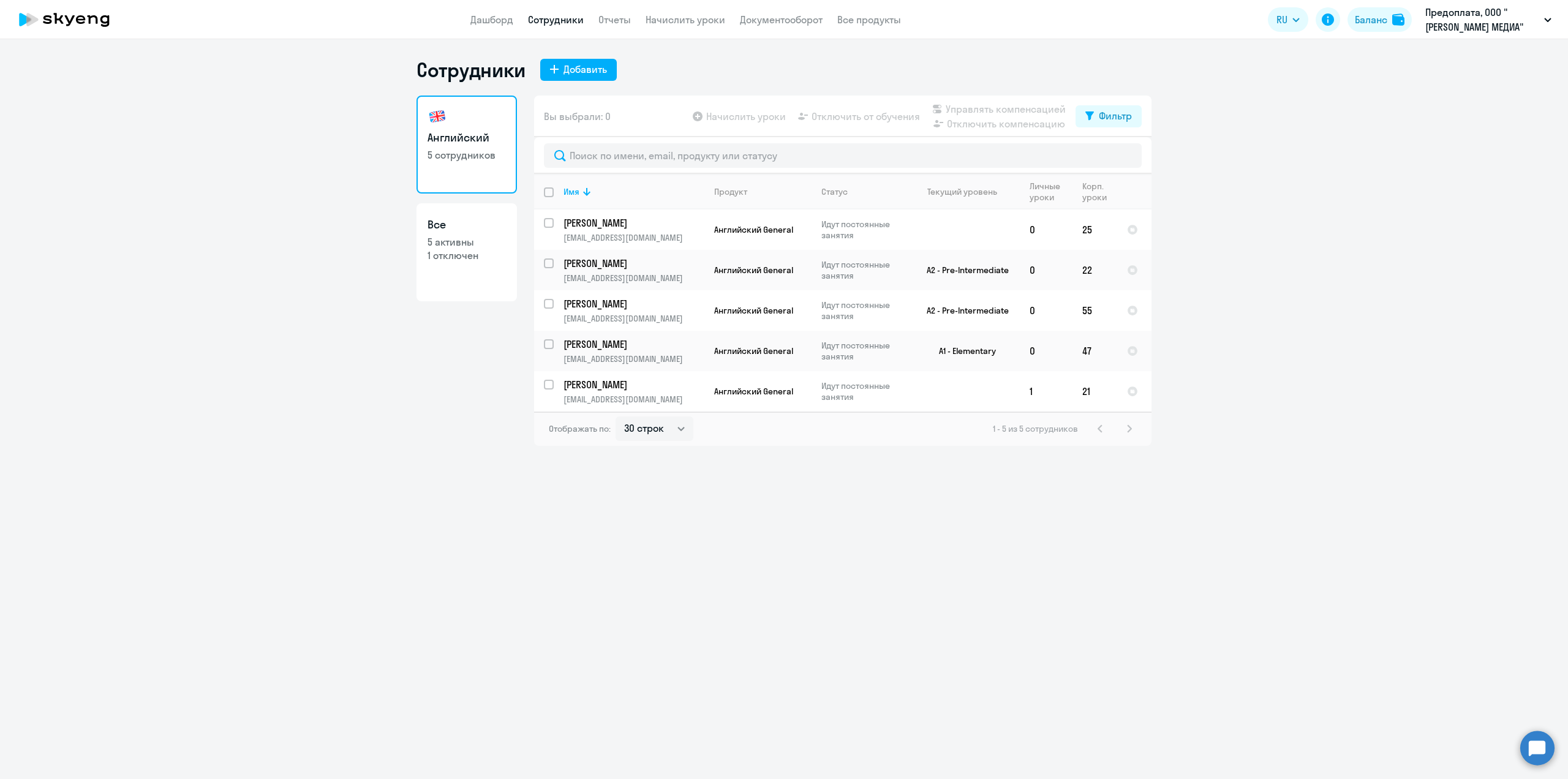
click at [465, 252] on p "1 отключен" at bounding box center [466, 255] width 78 height 14
select select "30"
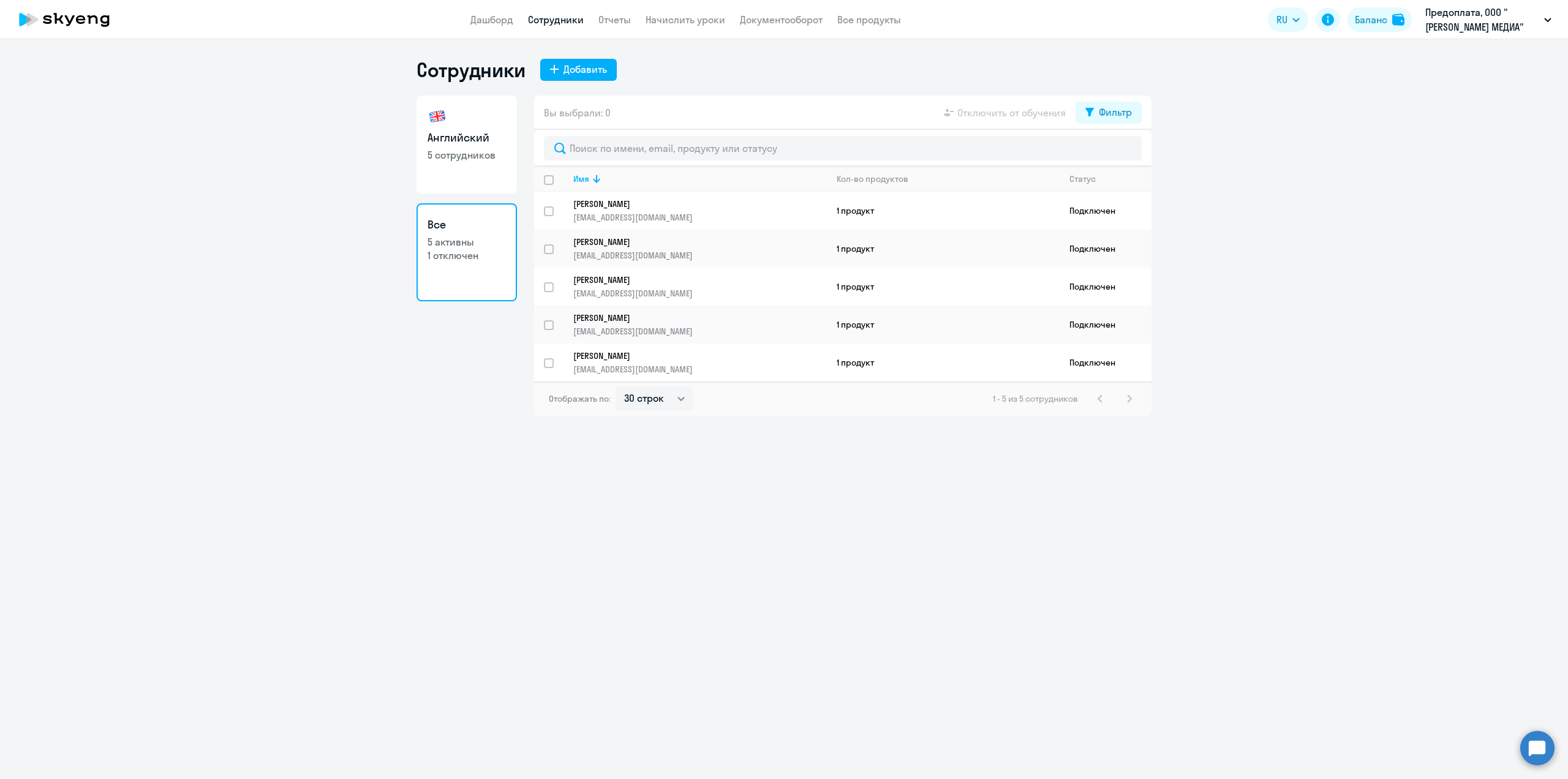
click at [489, 137] on h3 "Английский" at bounding box center [466, 138] width 78 height 16
select select "30"
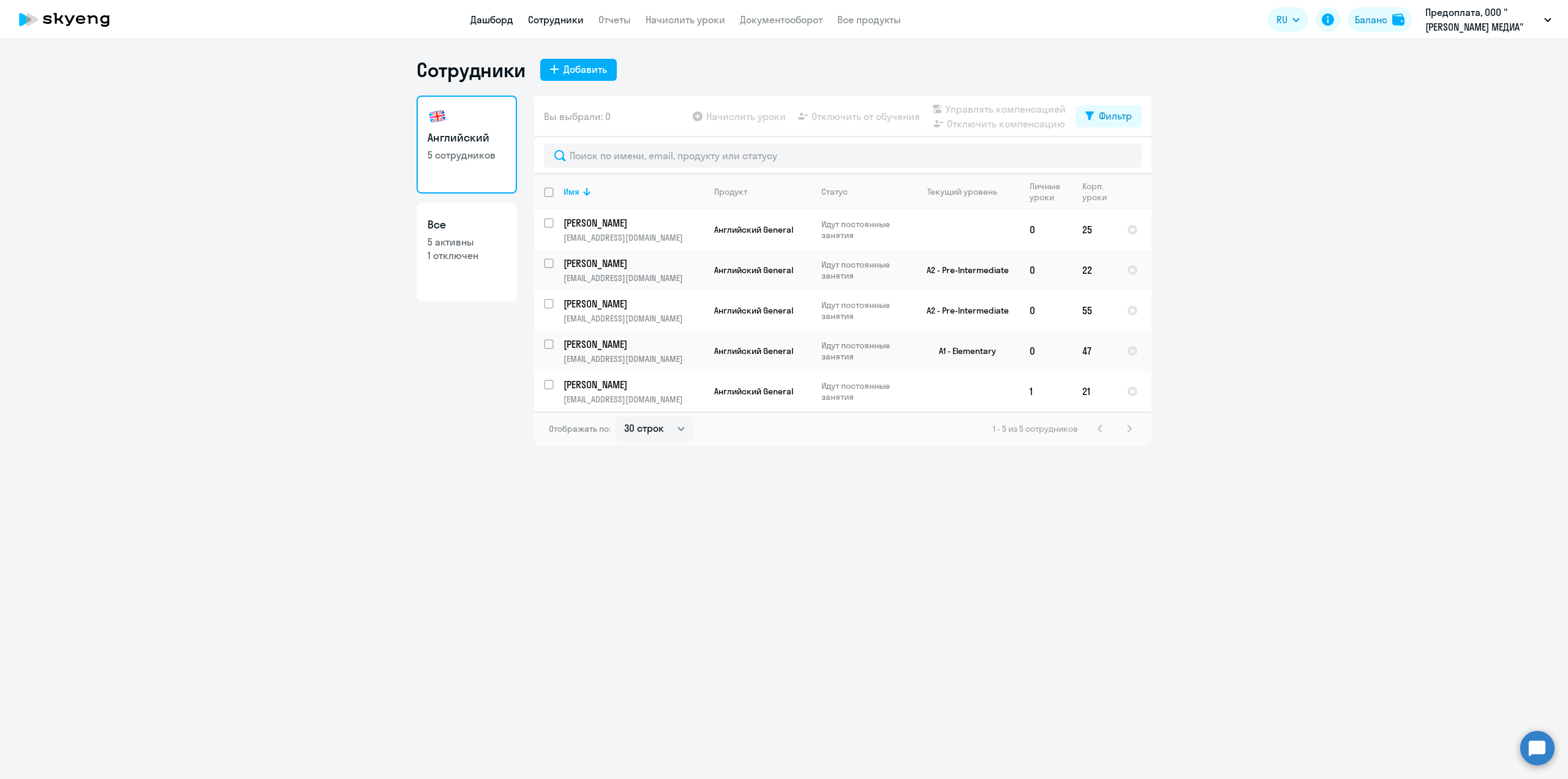
click at [490, 24] on link "Дашборд" at bounding box center [492, 20] width 43 height 12
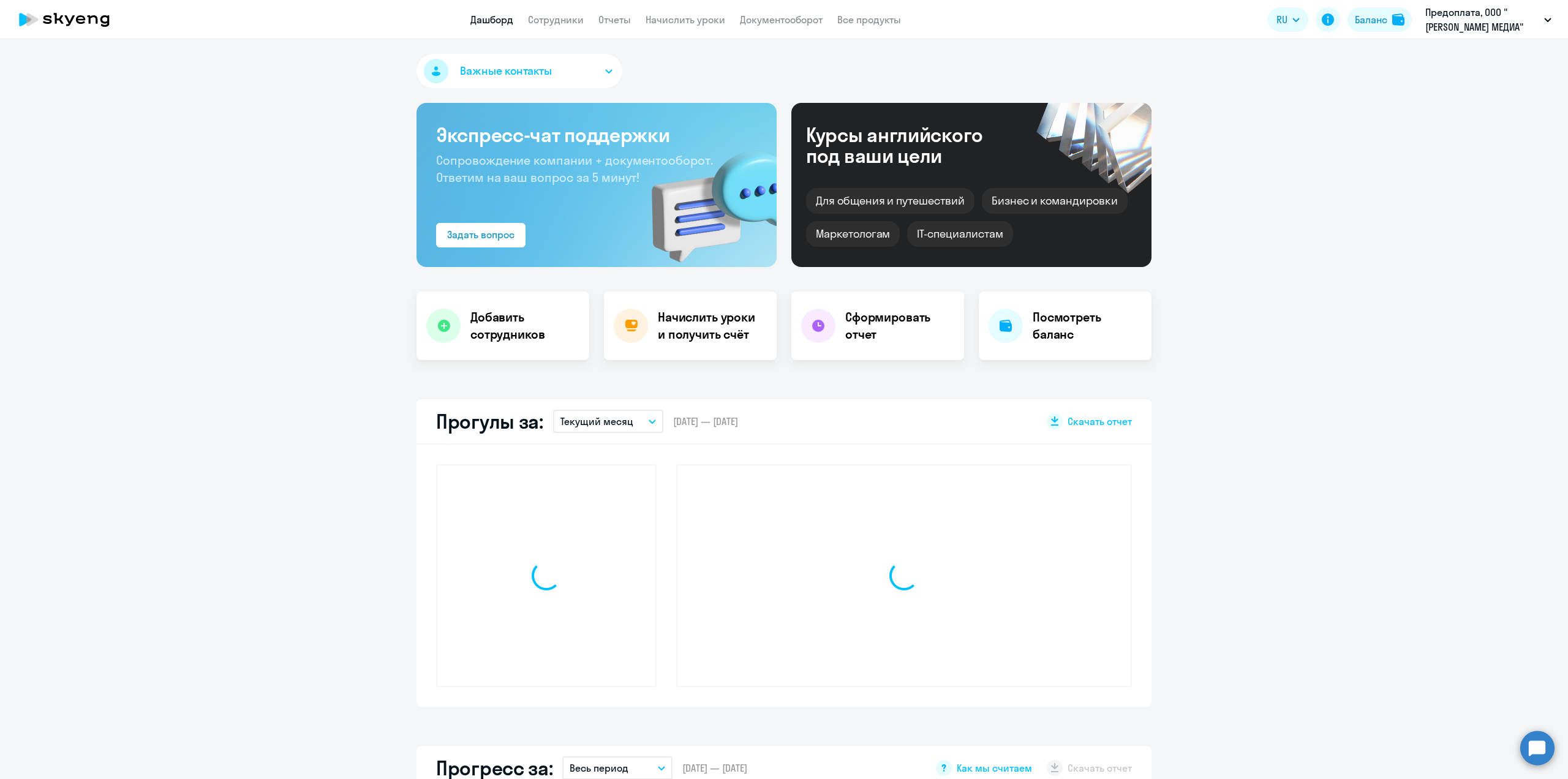
select select "30"
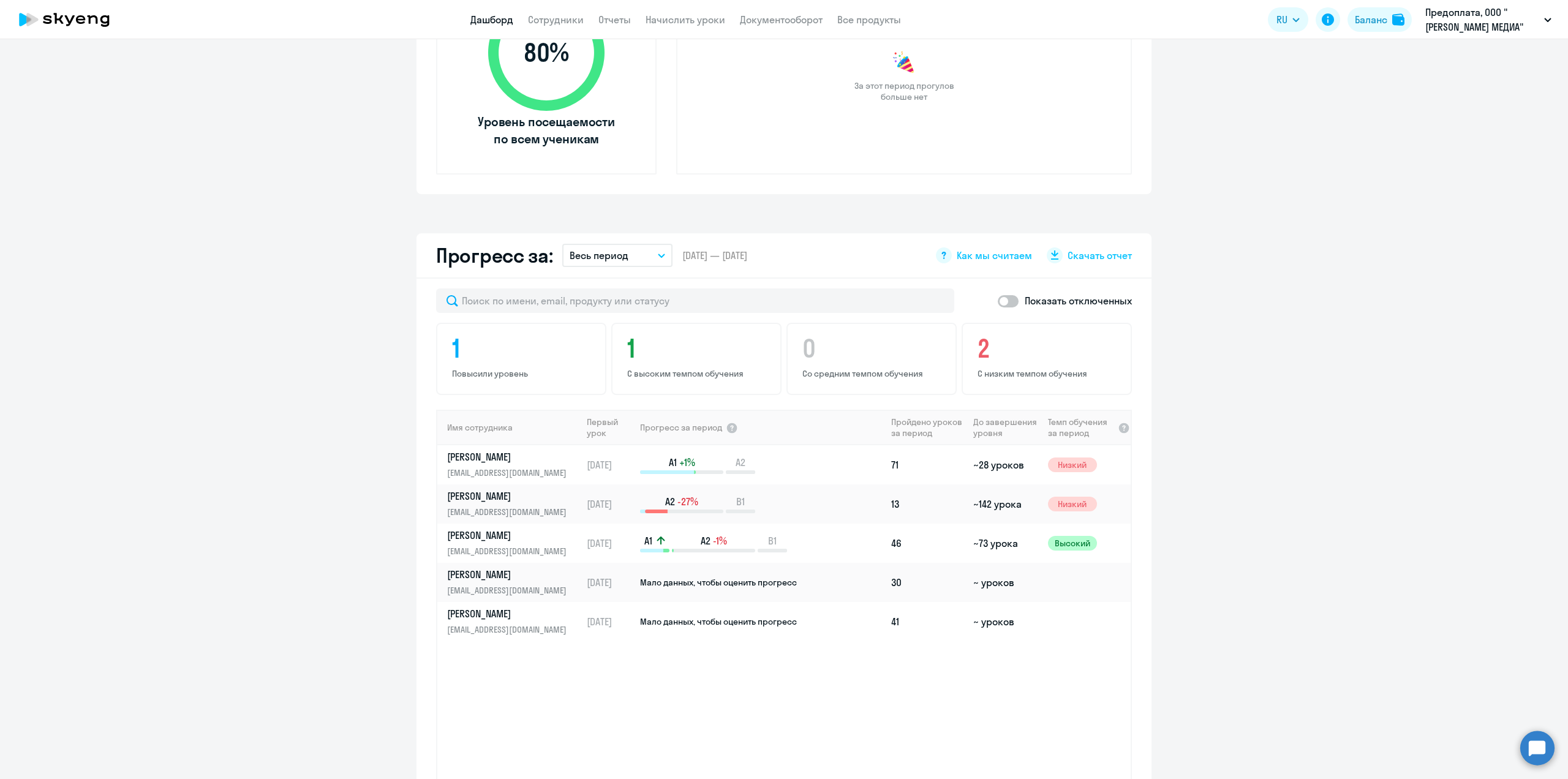
scroll to position [628, 0]
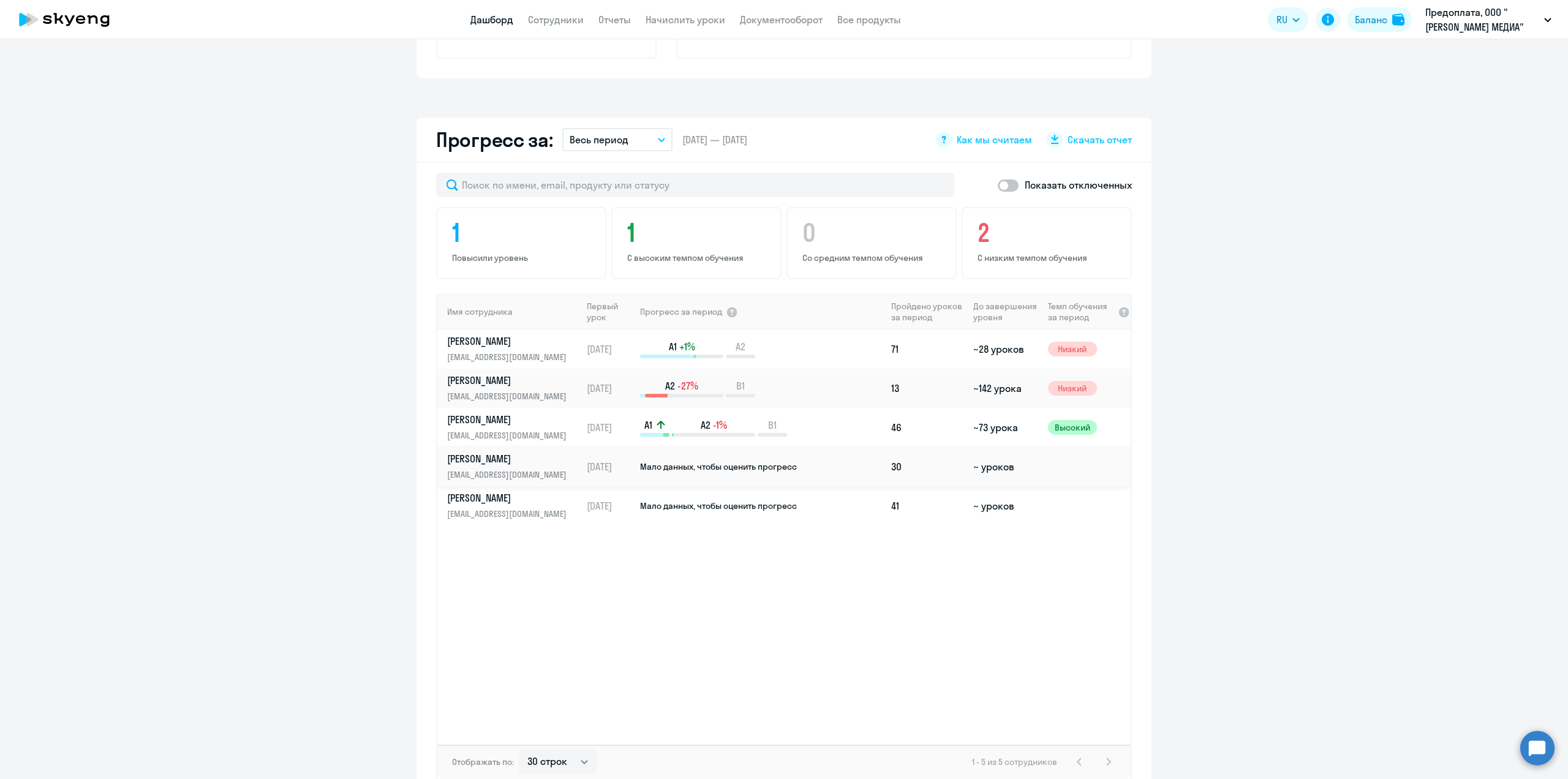
click at [498, 464] on p "[PERSON_NAME]" at bounding box center [510, 458] width 126 height 14
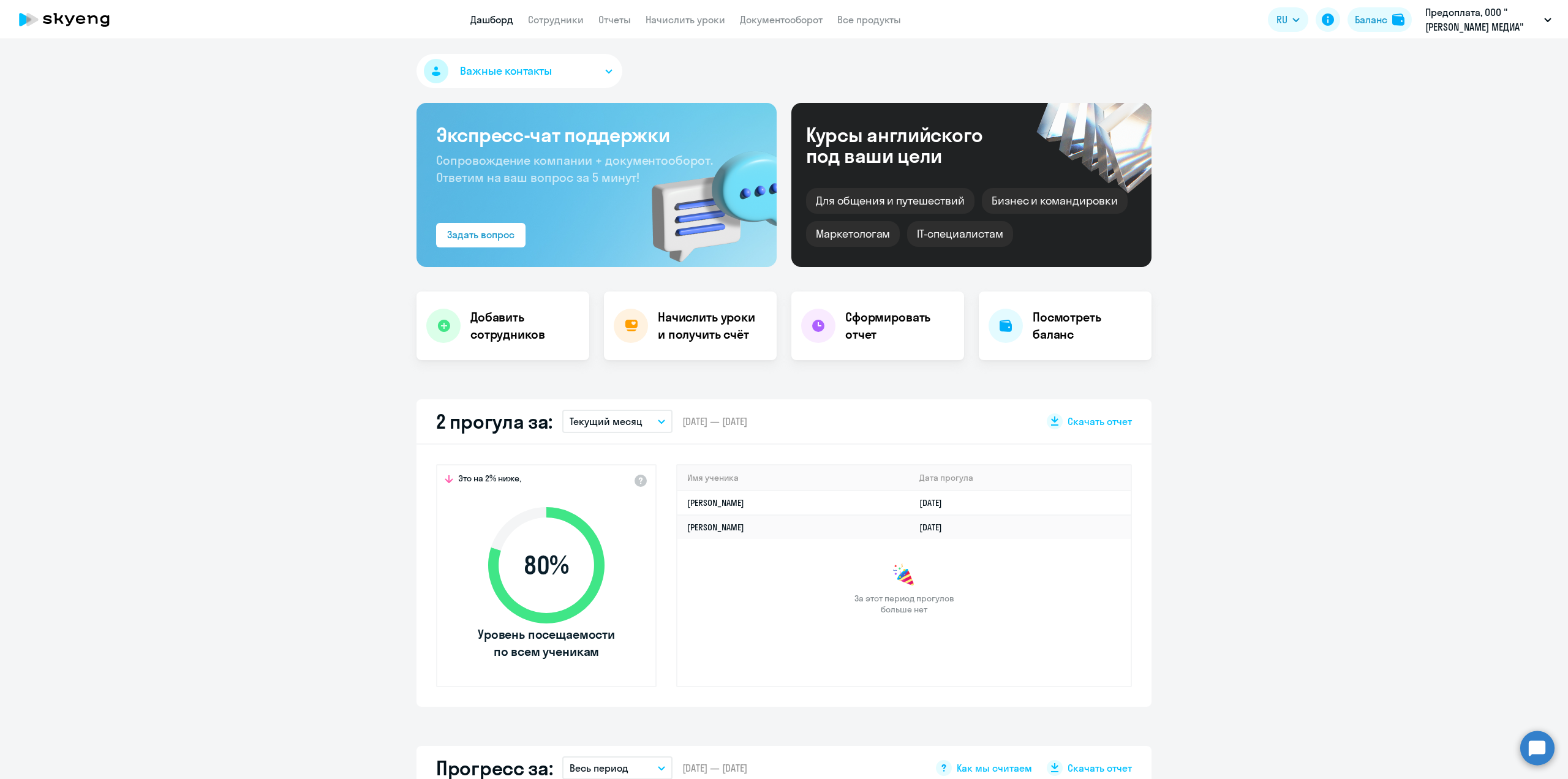
select select "english"
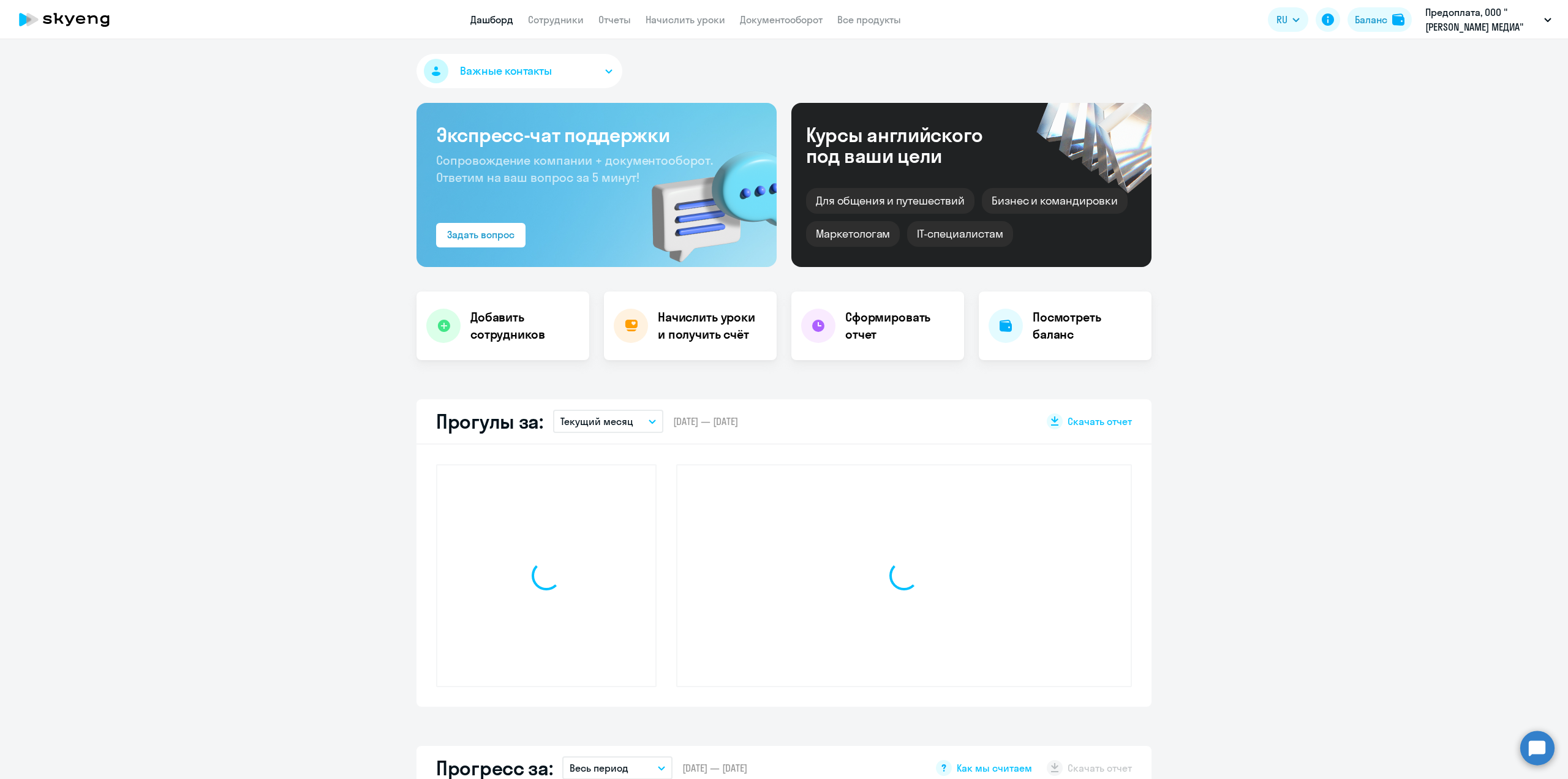
select select "30"
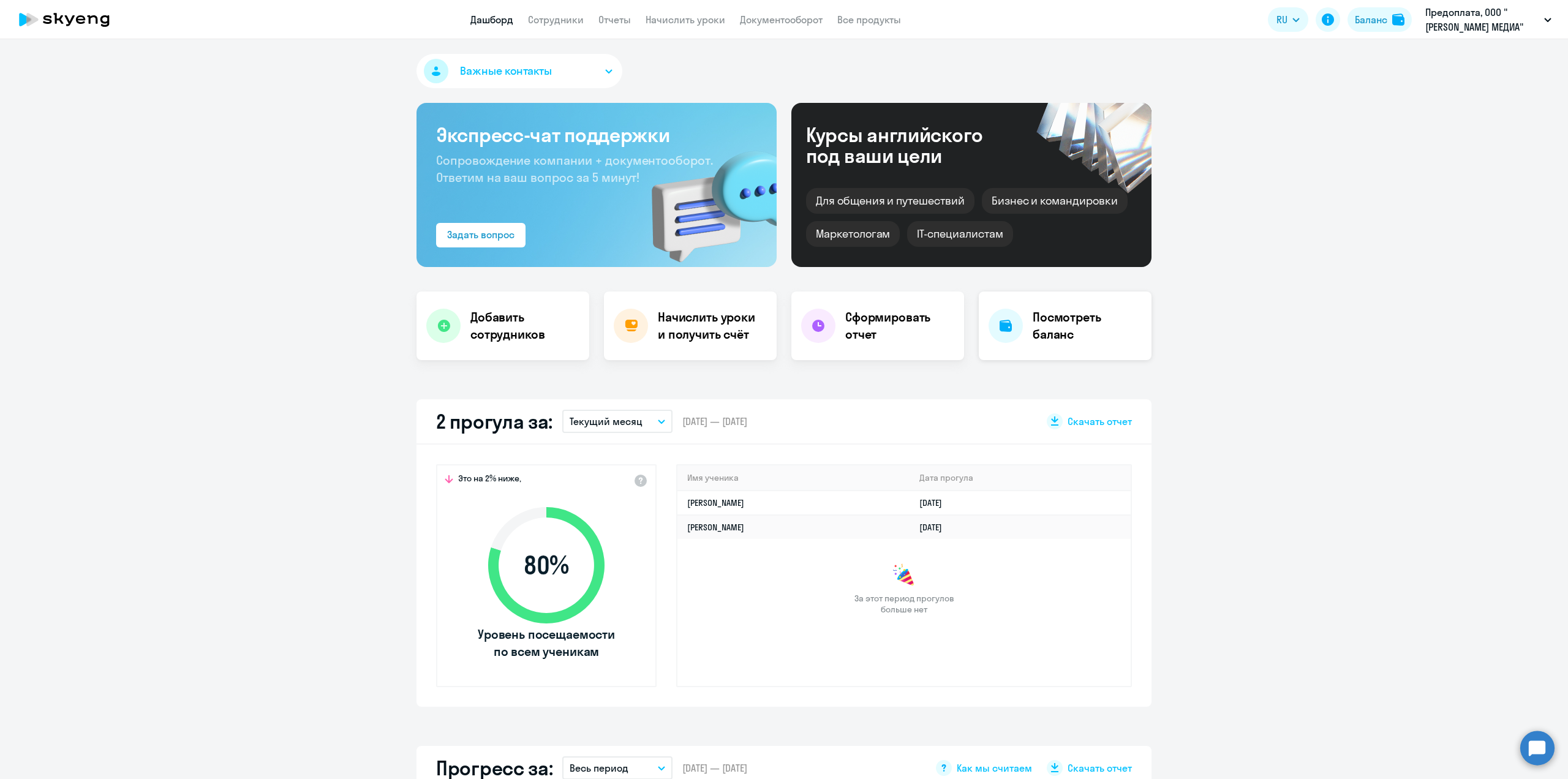
click at [1035, 294] on div "Посмотреть баланс" at bounding box center [1065, 325] width 173 height 68
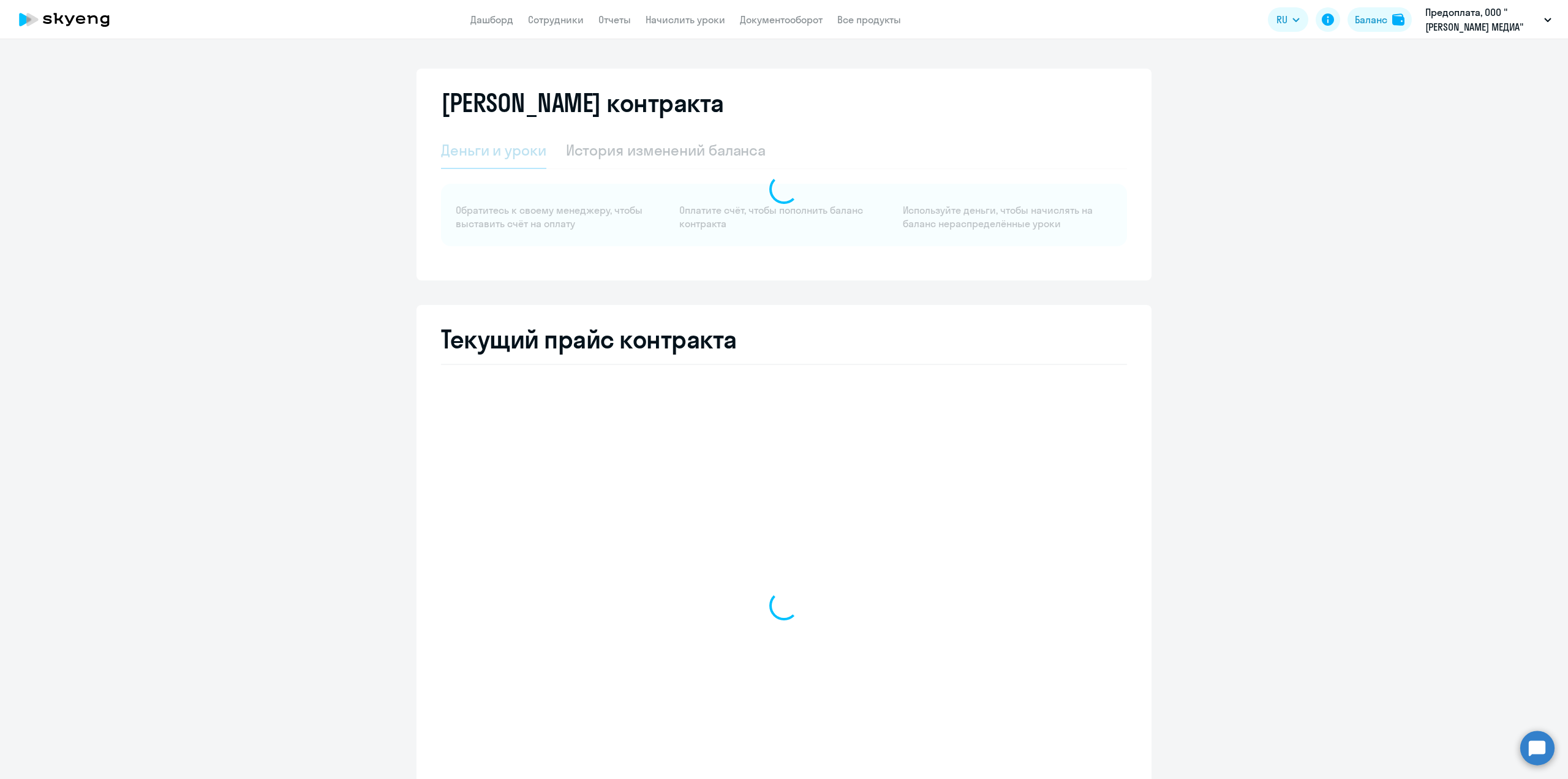
select select "english_adult_not_native_speaker"
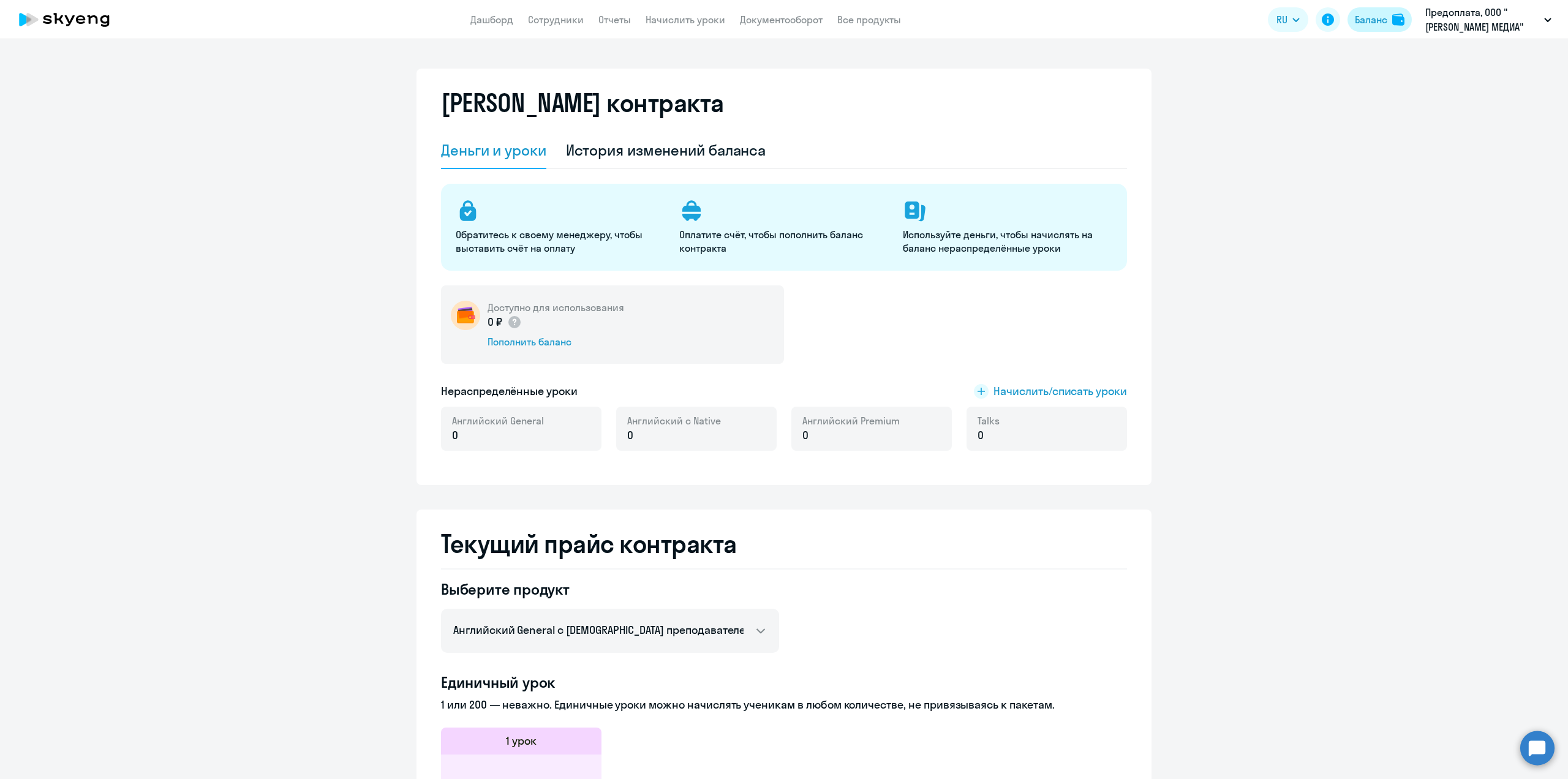
click at [1374, 21] on div "Баланс" at bounding box center [1371, 19] width 33 height 14
